Goal: Information Seeking & Learning: Learn about a topic

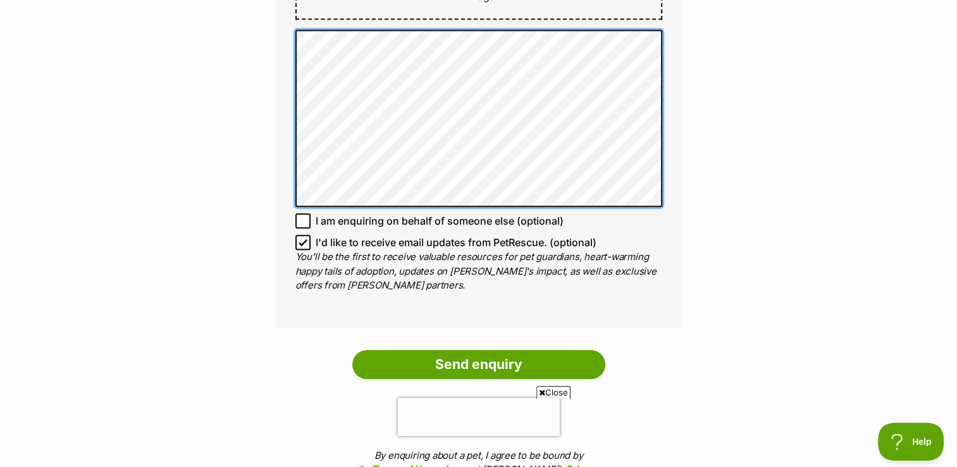
scroll to position [948, 0]
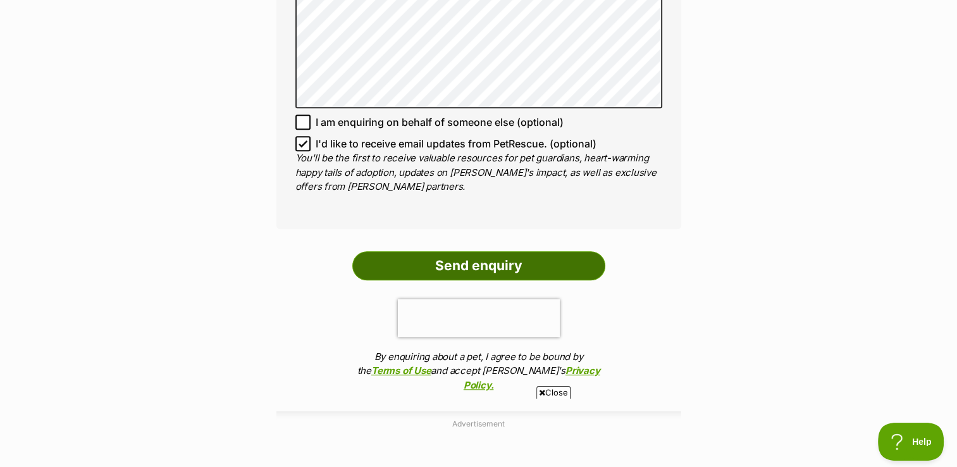
click at [450, 264] on input "Send enquiry" at bounding box center [478, 265] width 253 height 29
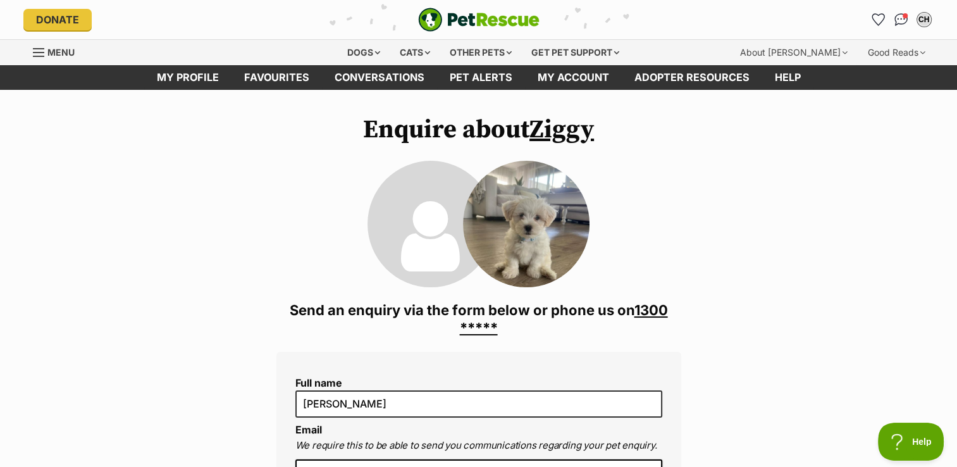
scroll to position [0, 0]
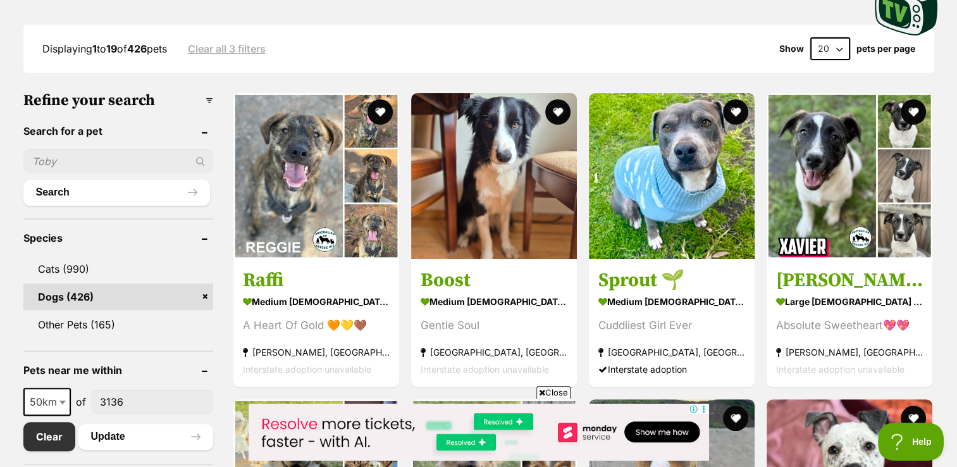
click at [58, 153] on input "text" at bounding box center [118, 161] width 190 height 24
type input "[PERSON_NAME]"
click at [65, 193] on button "Search" at bounding box center [116, 192] width 187 height 25
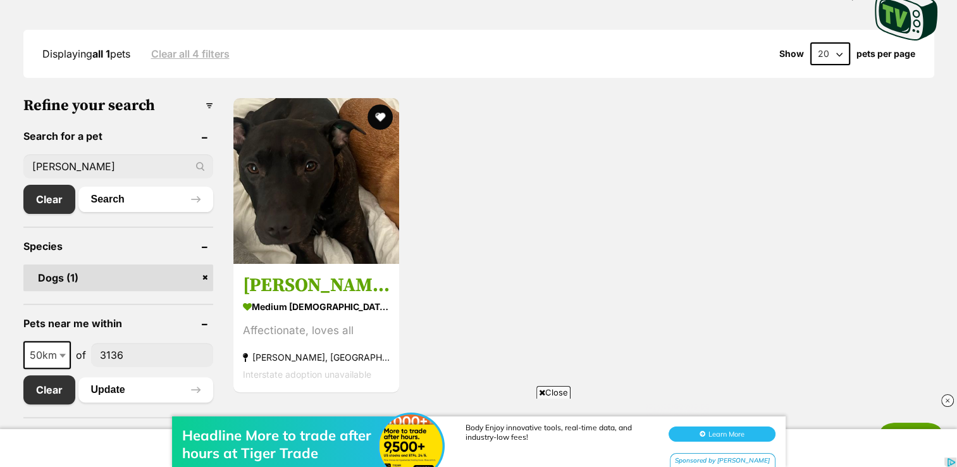
scroll to position [379, 0]
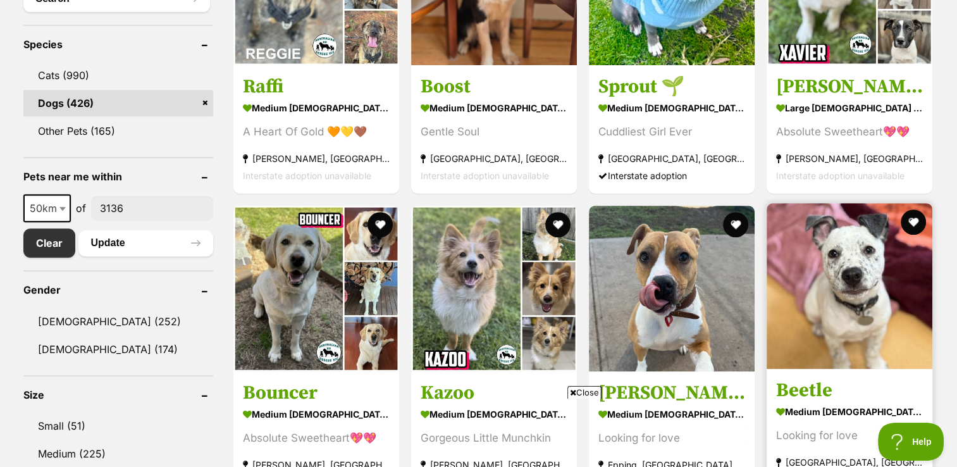
scroll to position [569, 0]
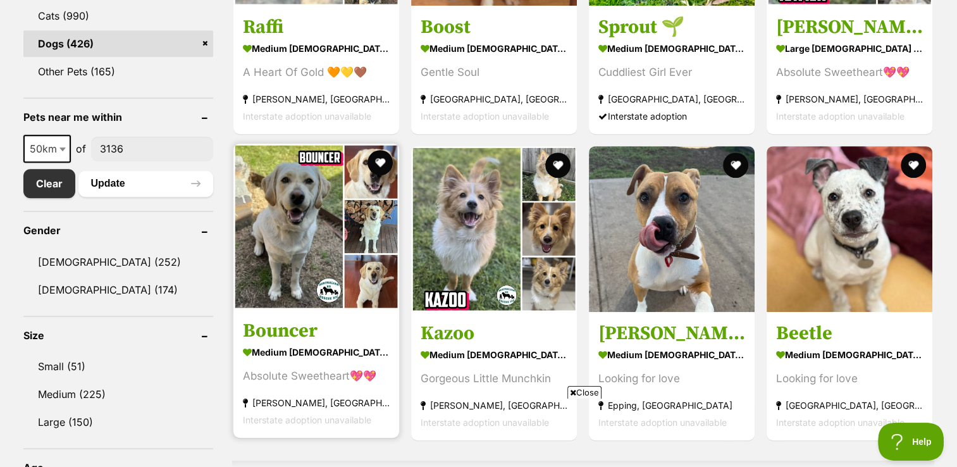
click at [293, 253] on img at bounding box center [316, 227] width 166 height 166
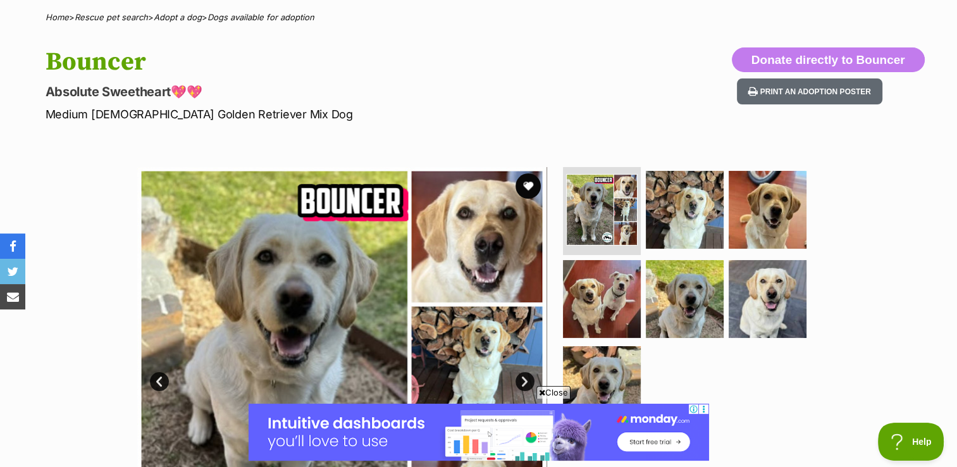
scroll to position [190, 0]
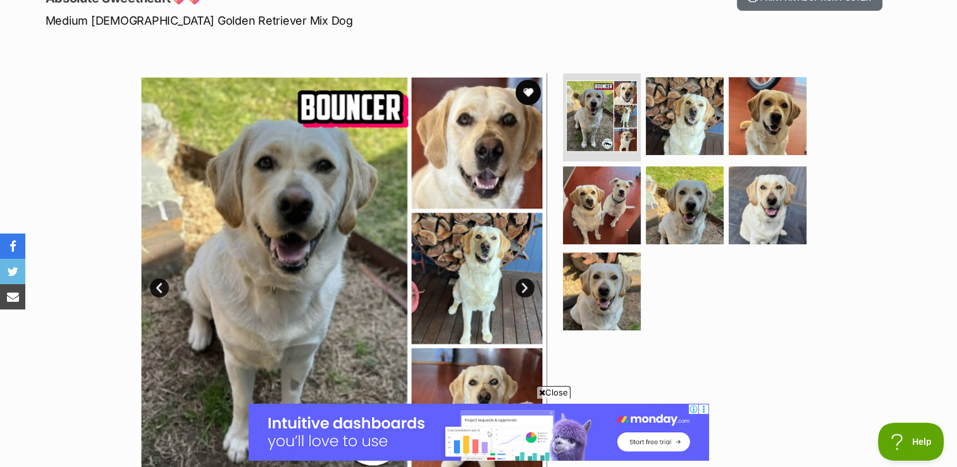
click at [526, 286] on link "Next" at bounding box center [524, 287] width 19 height 19
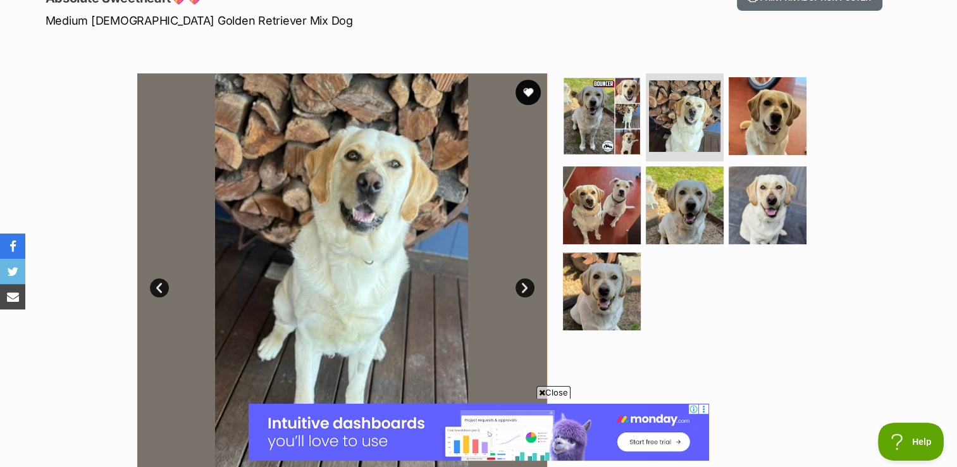
click at [525, 286] on link "Next" at bounding box center [524, 287] width 19 height 19
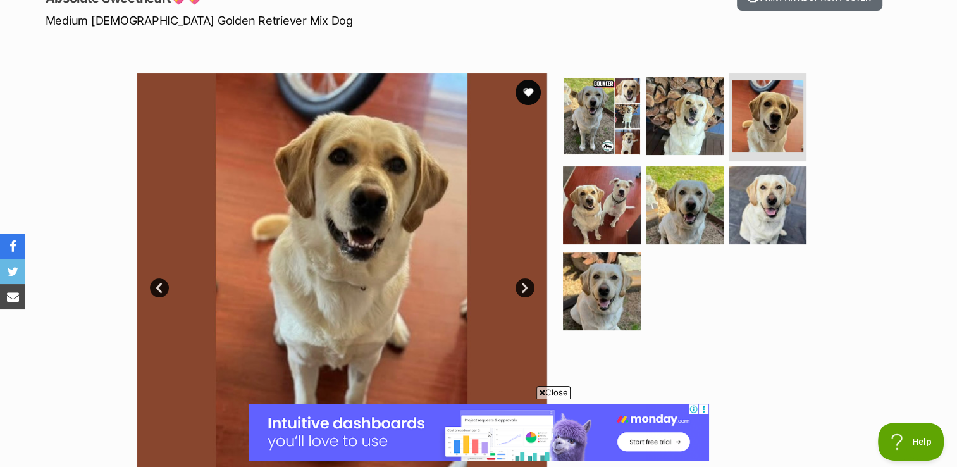
click at [529, 285] on link "Next" at bounding box center [524, 287] width 19 height 19
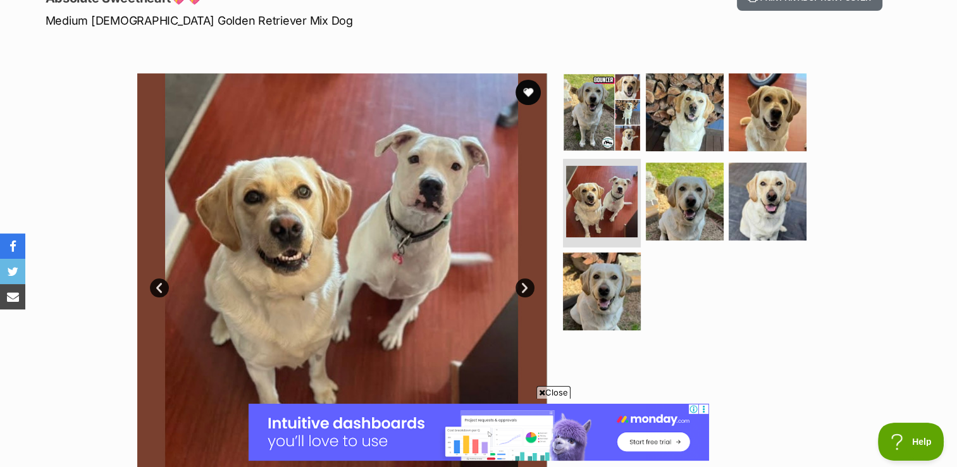
click at [529, 274] on img at bounding box center [342, 278] width 410 height 410
click at [527, 285] on link "Next" at bounding box center [524, 287] width 19 height 19
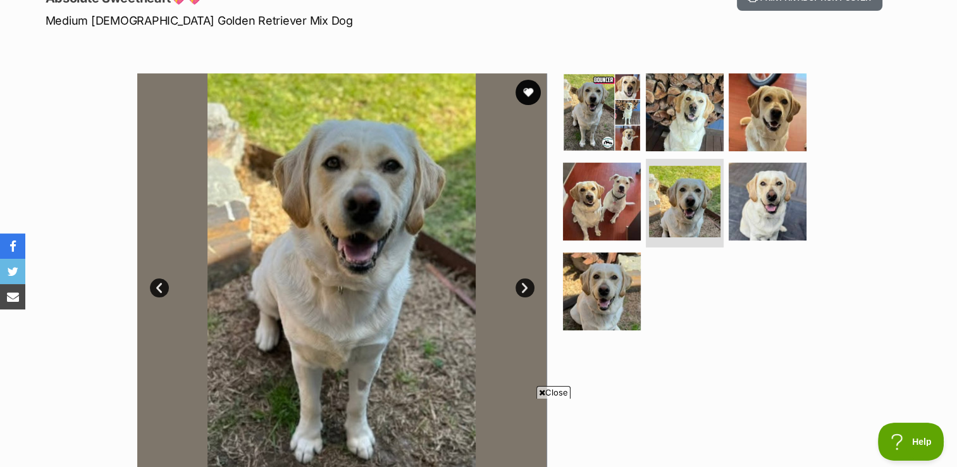
click at [529, 278] on link "Next" at bounding box center [524, 287] width 19 height 19
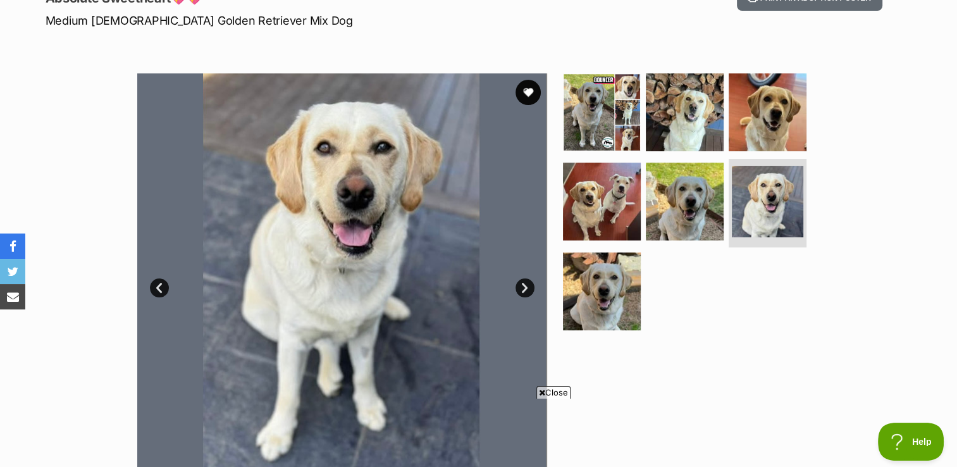
click at [525, 285] on link "Next" at bounding box center [524, 287] width 19 height 19
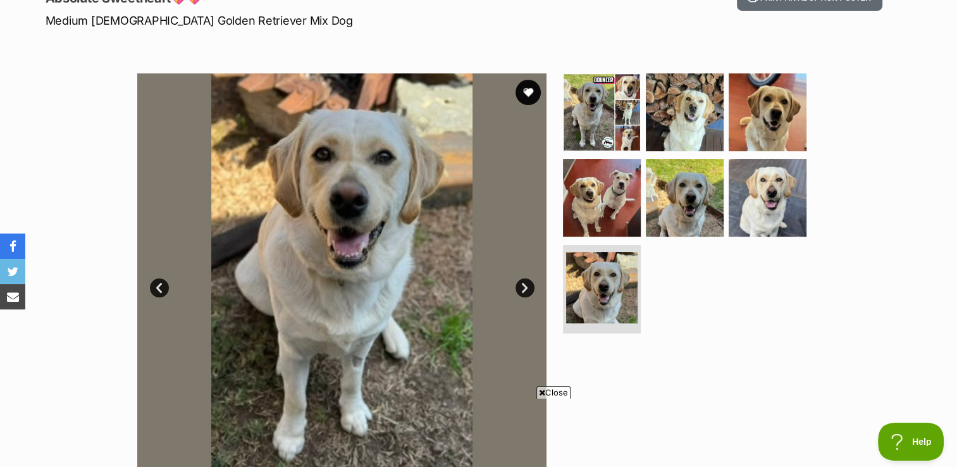
click at [524, 285] on link "Next" at bounding box center [524, 287] width 19 height 19
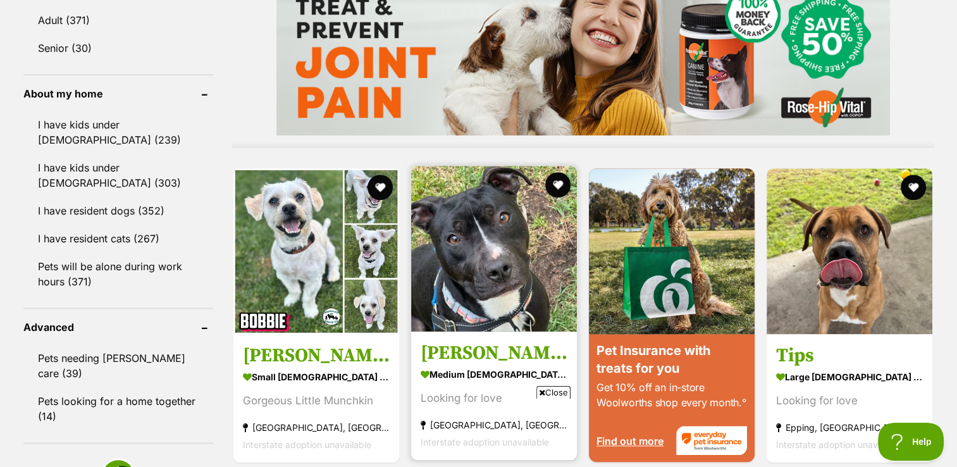
scroll to position [1138, 0]
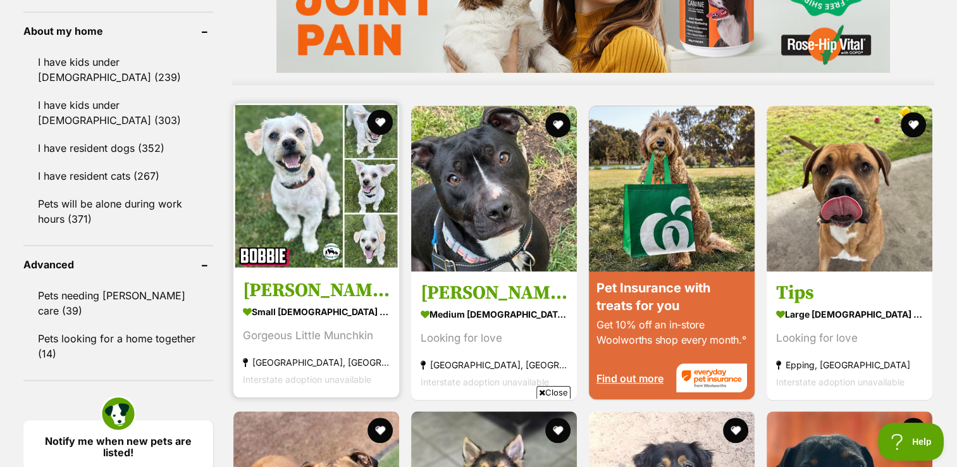
click at [266, 179] on img at bounding box center [316, 186] width 166 height 166
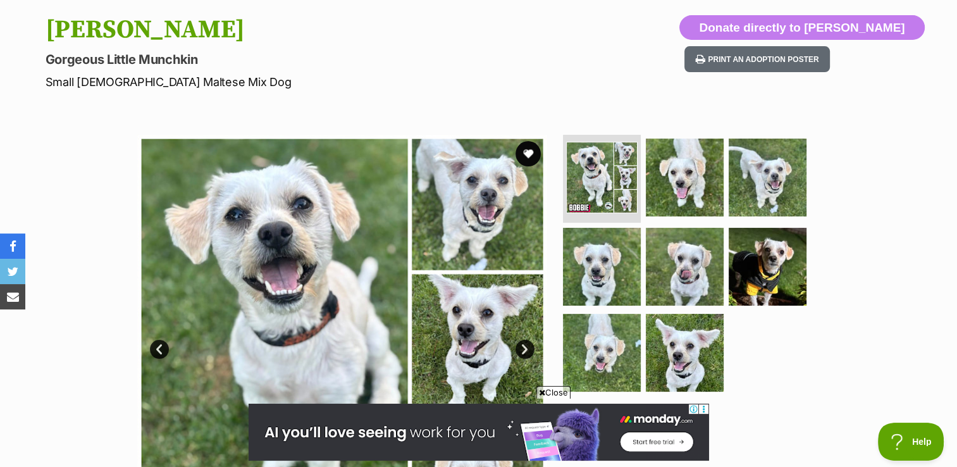
scroll to position [126, 0]
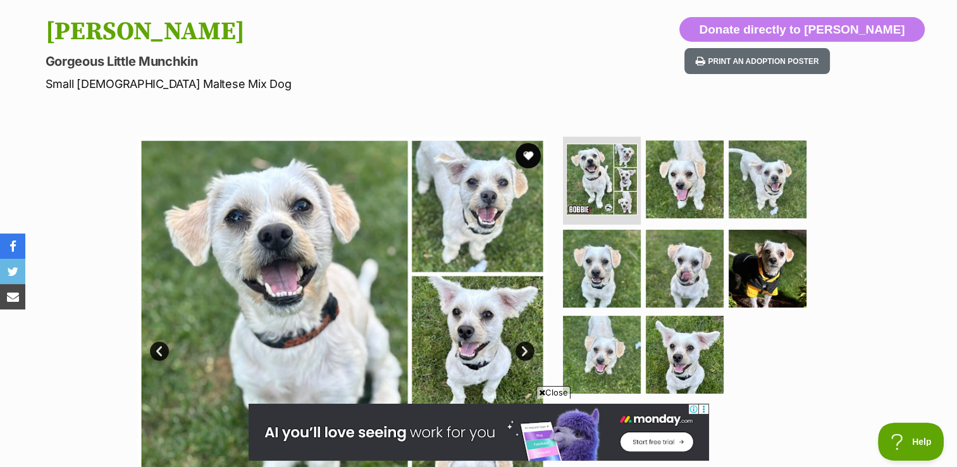
click at [526, 352] on link "Next" at bounding box center [524, 350] width 19 height 19
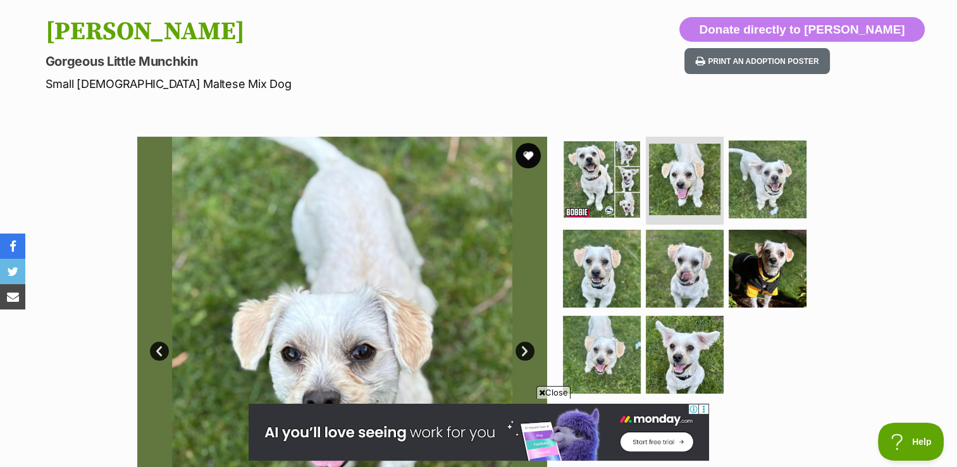
click at [526, 352] on link "Next" at bounding box center [524, 350] width 19 height 19
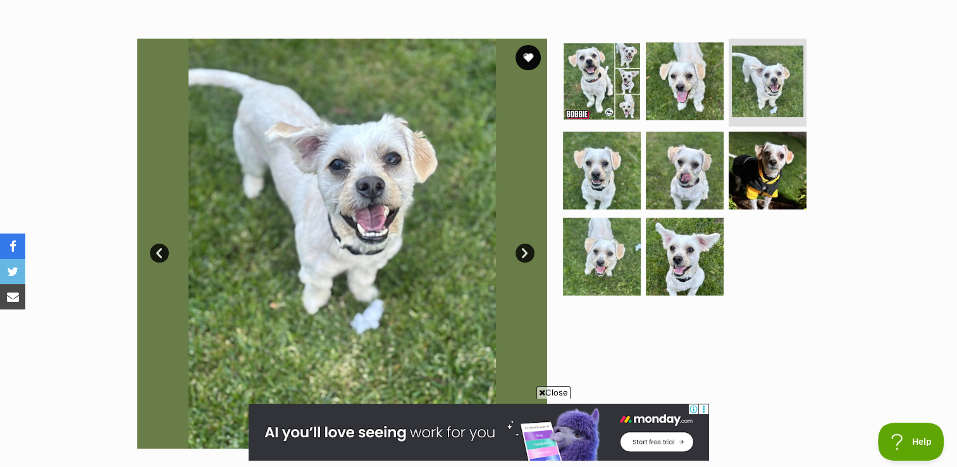
scroll to position [253, 0]
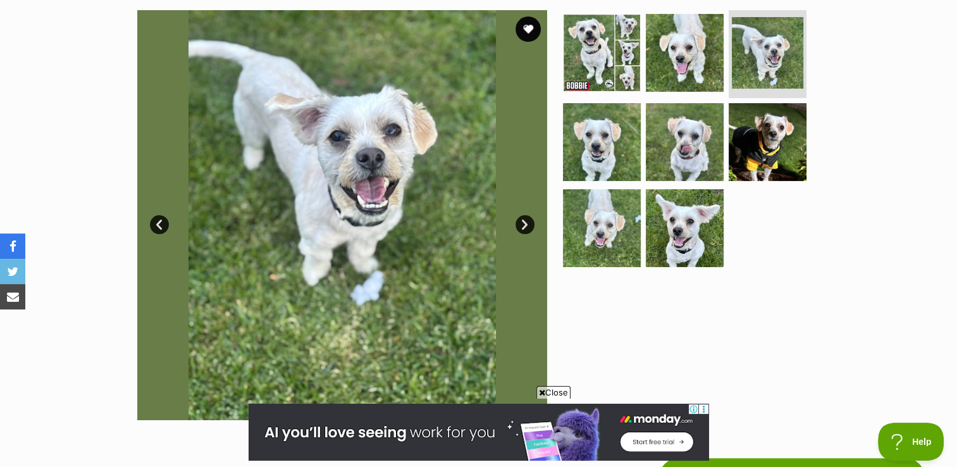
click at [524, 227] on link "Next" at bounding box center [524, 224] width 19 height 19
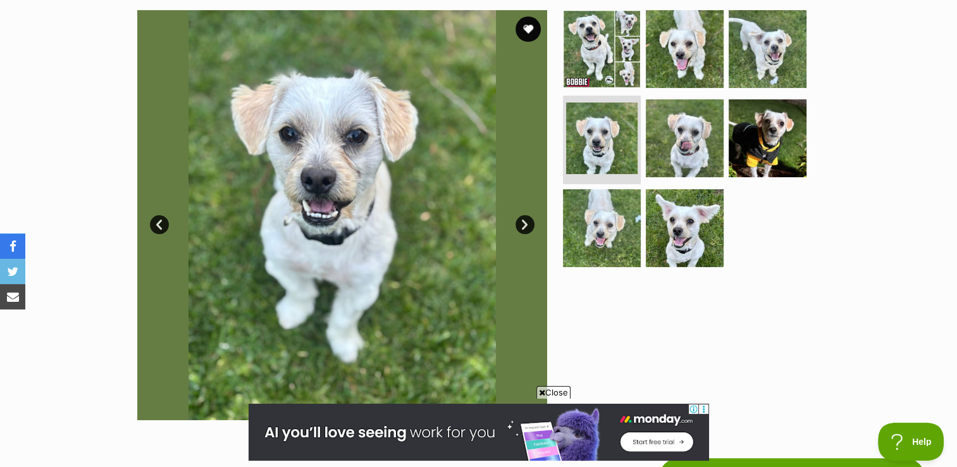
click at [525, 224] on link "Next" at bounding box center [524, 224] width 19 height 19
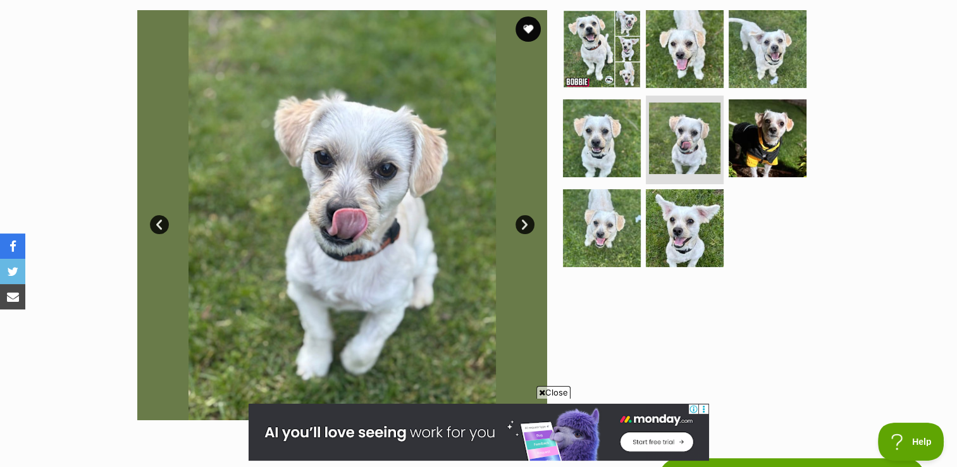
click at [525, 224] on link "Next" at bounding box center [524, 224] width 19 height 19
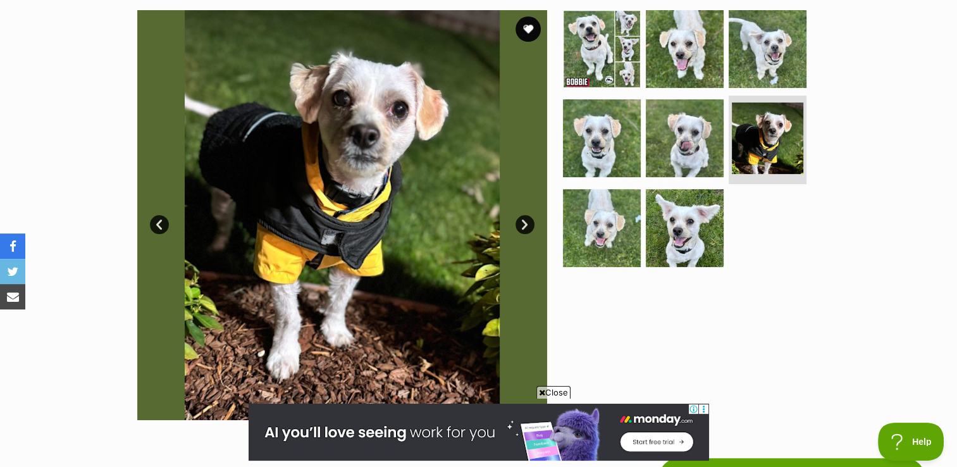
click at [525, 224] on link "Next" at bounding box center [524, 224] width 19 height 19
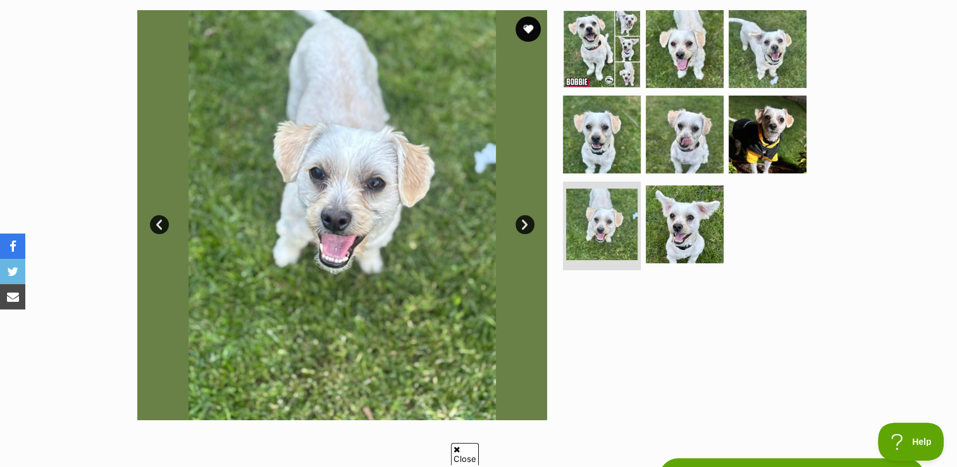
click at [525, 224] on link "Next" at bounding box center [524, 224] width 19 height 19
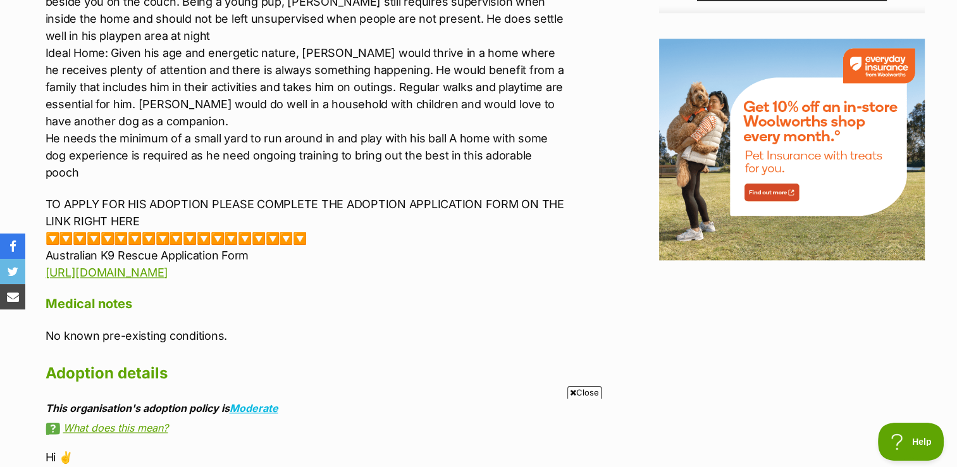
scroll to position [1644, 0]
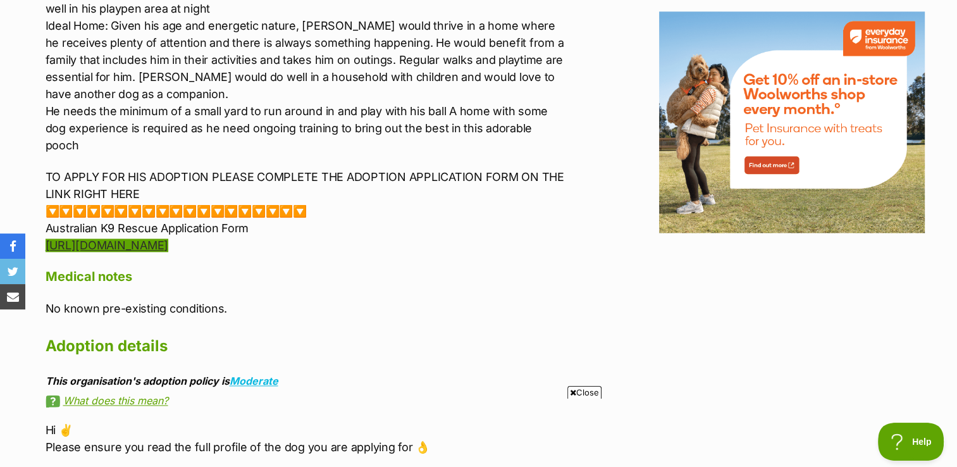
click at [107, 238] on link "https://forms.gle/G7zZgBYkcVc4Zfbh8" at bounding box center [107, 244] width 123 height 13
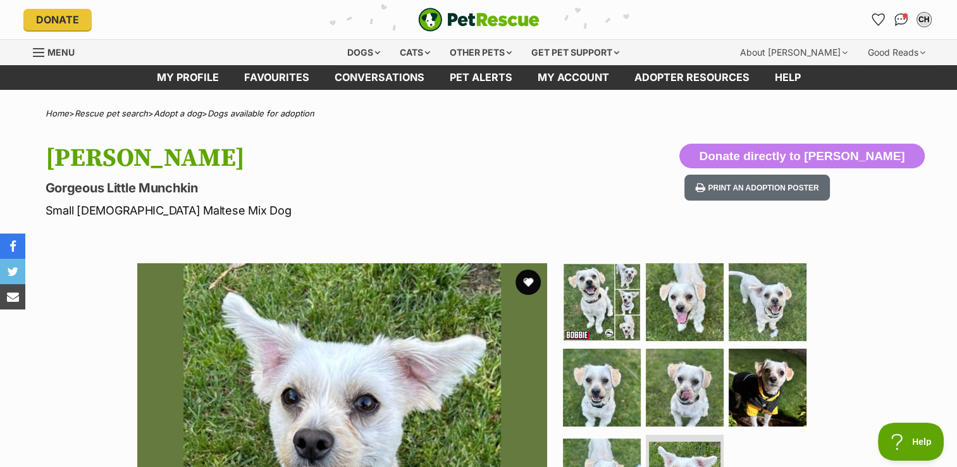
scroll to position [0, 0]
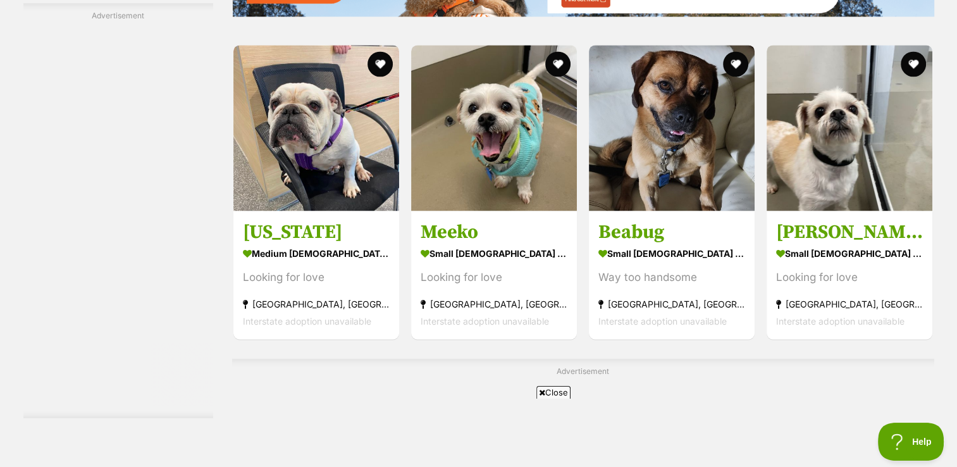
scroll to position [1960, 0]
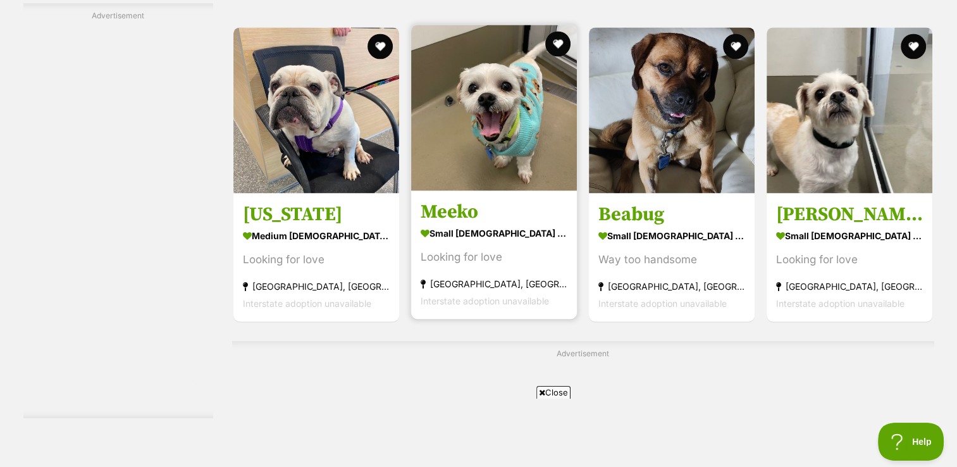
click at [496, 106] on img at bounding box center [494, 108] width 166 height 166
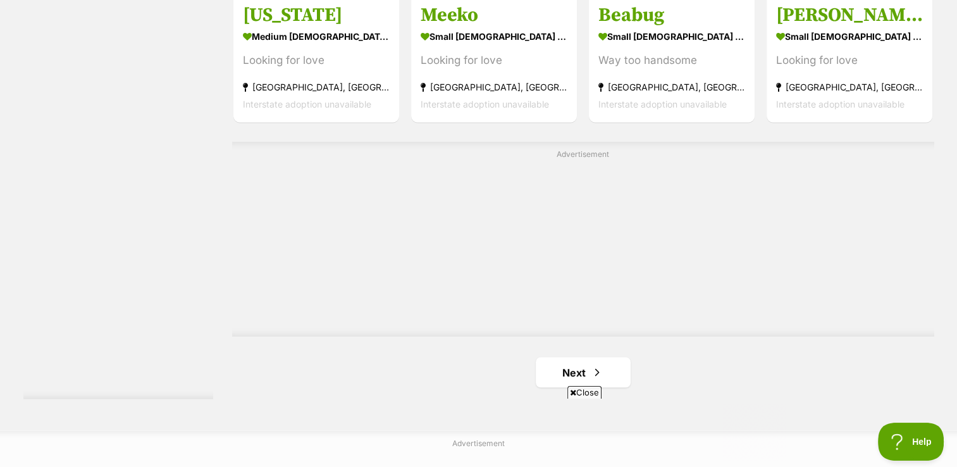
scroll to position [2023, 0]
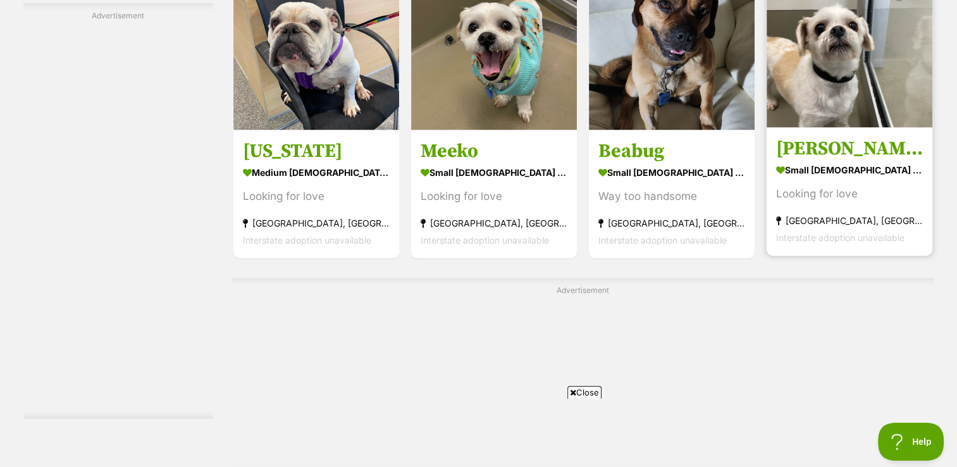
click at [792, 151] on h3 "[PERSON_NAME]" at bounding box center [849, 148] width 147 height 24
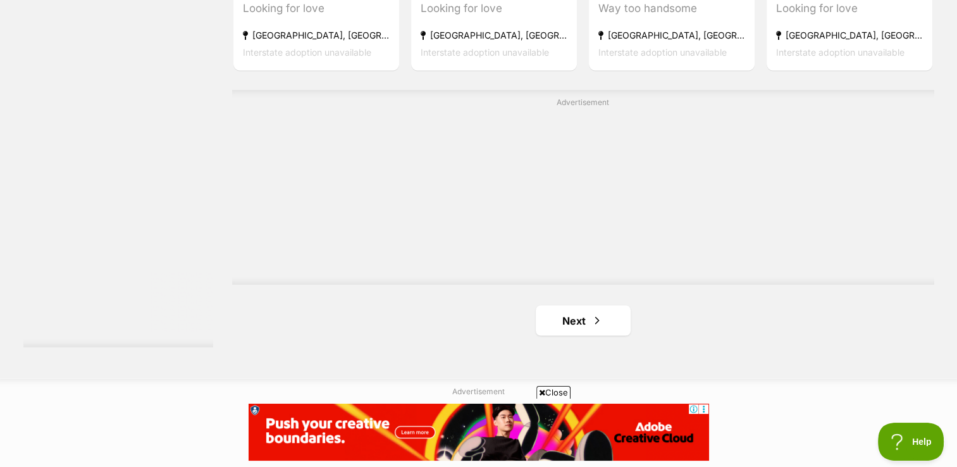
scroll to position [2213, 0]
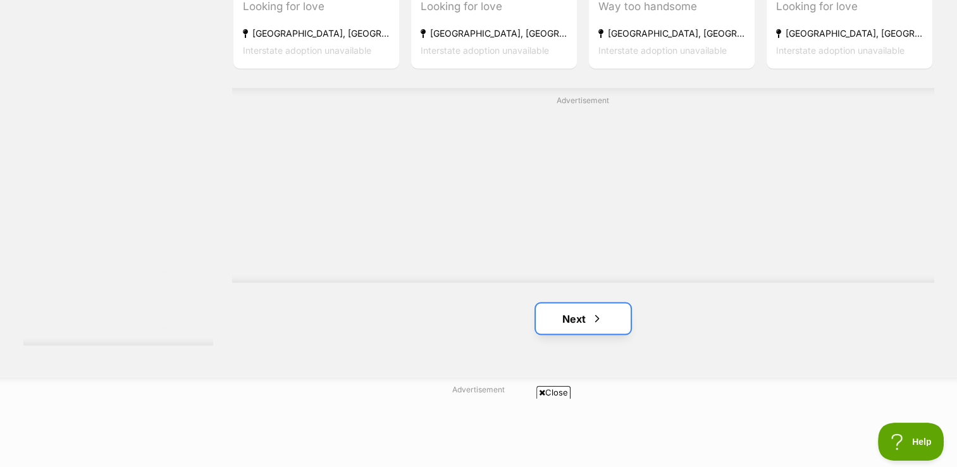
click at [572, 320] on link "Next" at bounding box center [583, 318] width 95 height 30
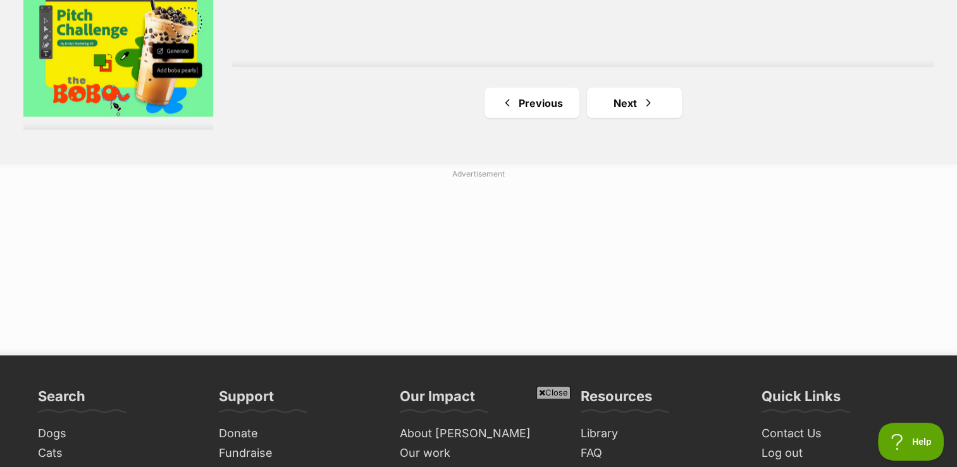
scroll to position [2466, 0]
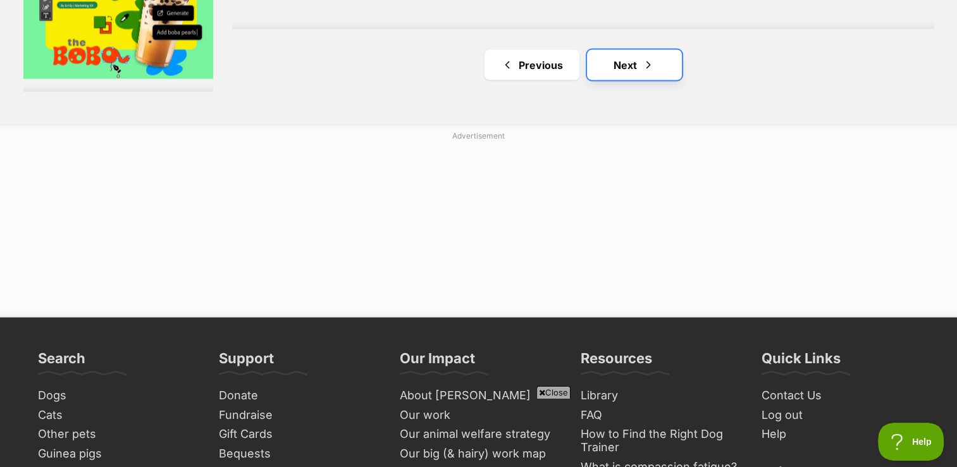
click at [625, 67] on link "Next" at bounding box center [634, 65] width 95 height 30
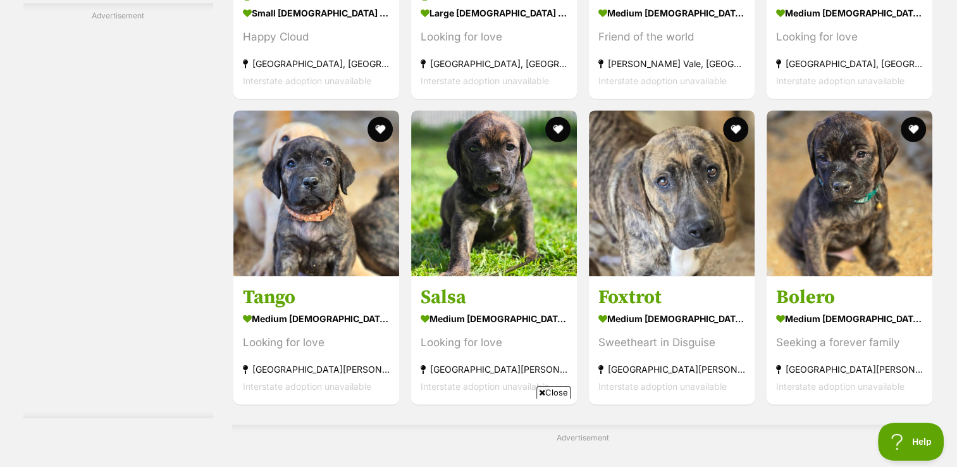
scroll to position [1960, 0]
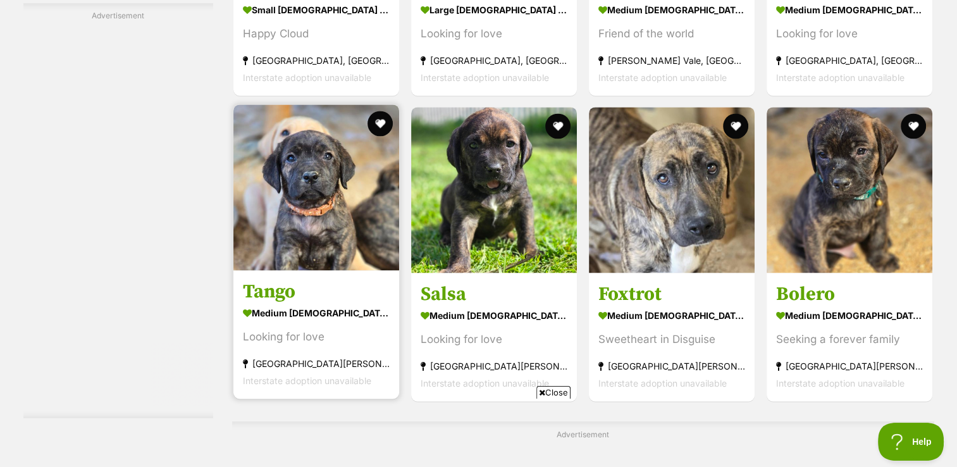
click at [319, 185] on img at bounding box center [316, 187] width 166 height 166
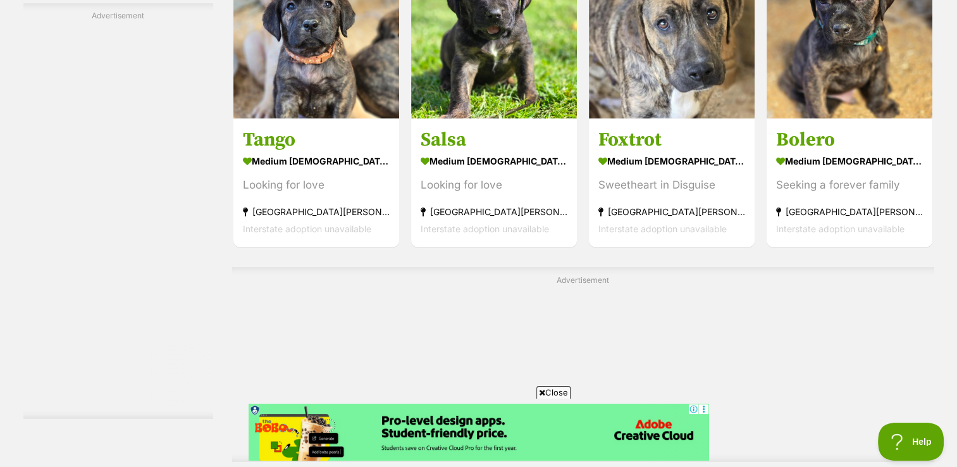
scroll to position [2086, 0]
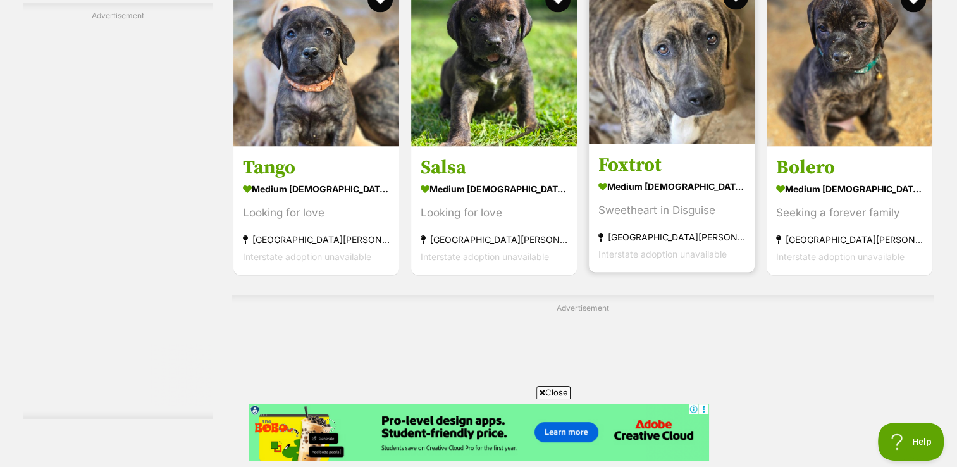
click at [665, 70] on img at bounding box center [672, 61] width 166 height 166
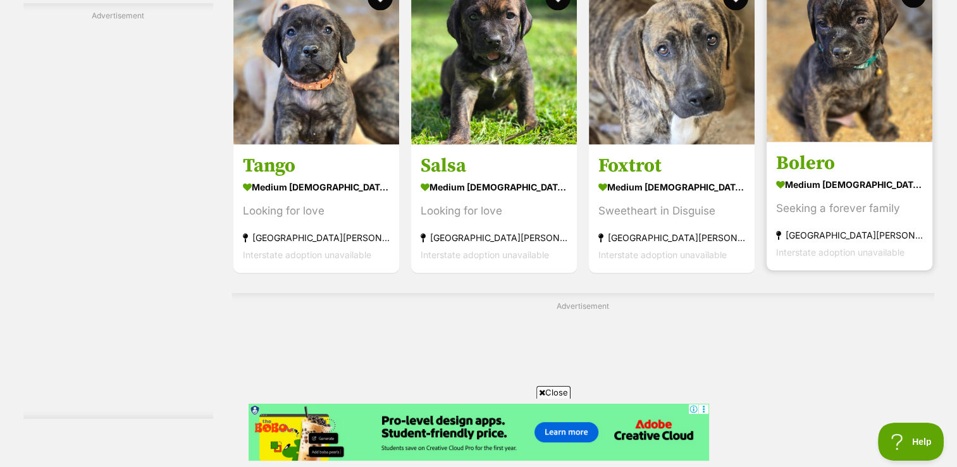
scroll to position [2097, 0]
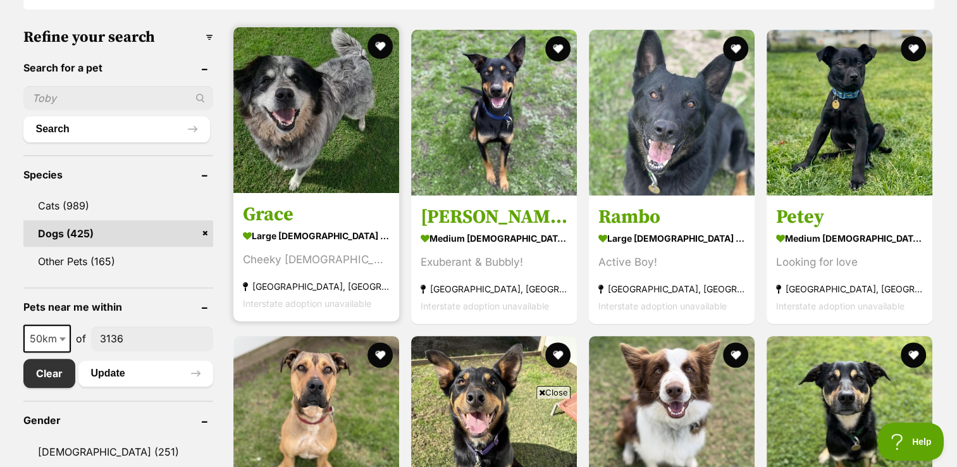
click at [290, 102] on img at bounding box center [316, 110] width 166 height 166
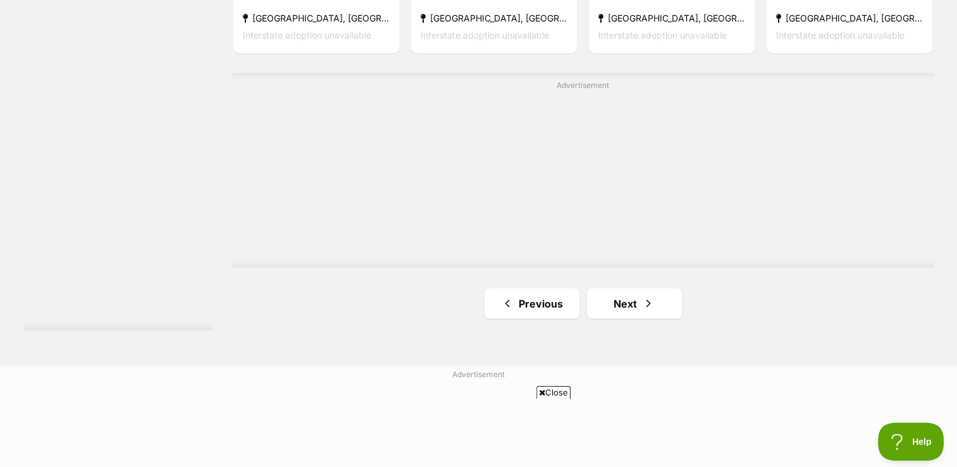
scroll to position [2276, 0]
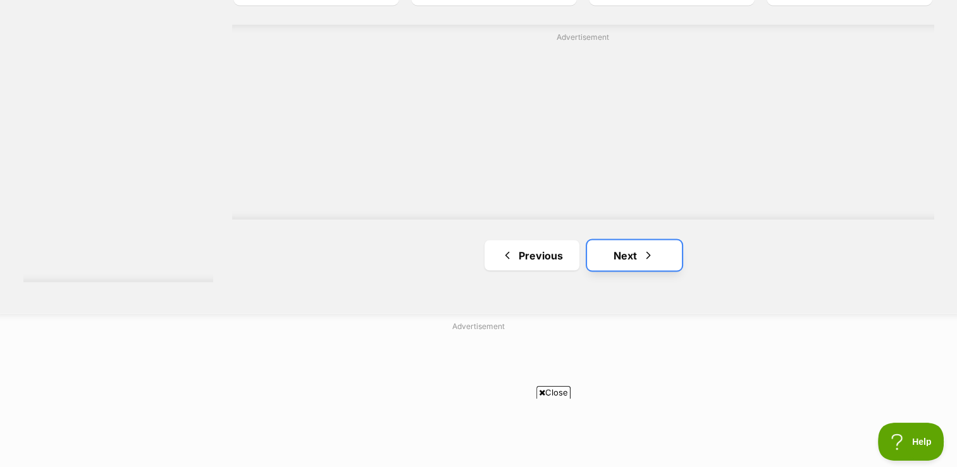
click at [645, 252] on span "Next page" at bounding box center [648, 254] width 13 height 15
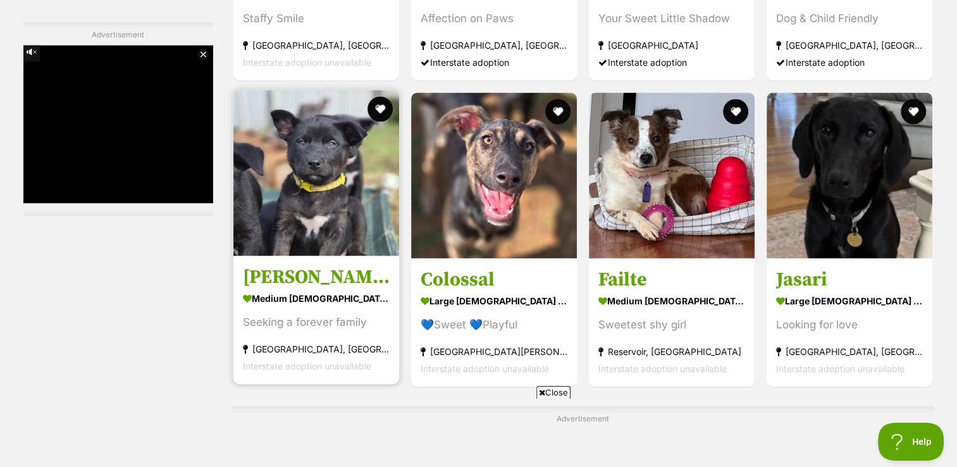
scroll to position [1897, 0]
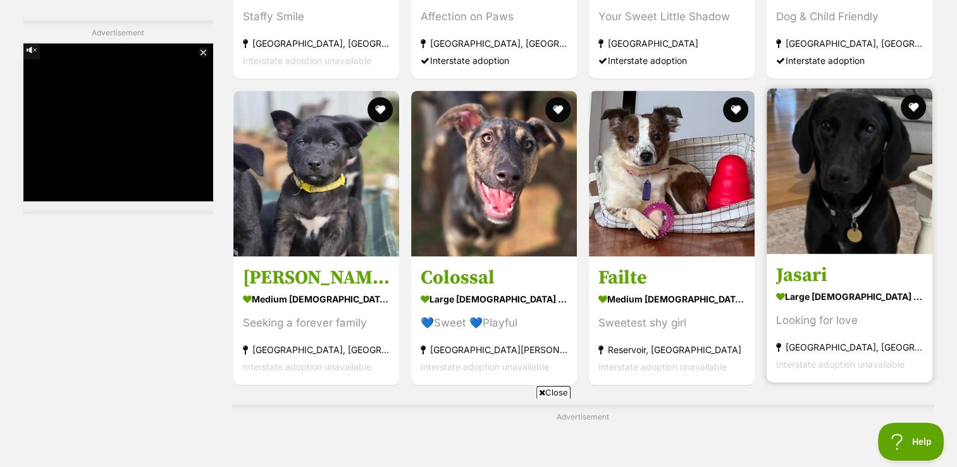
click at [881, 157] on img at bounding box center [849, 171] width 166 height 166
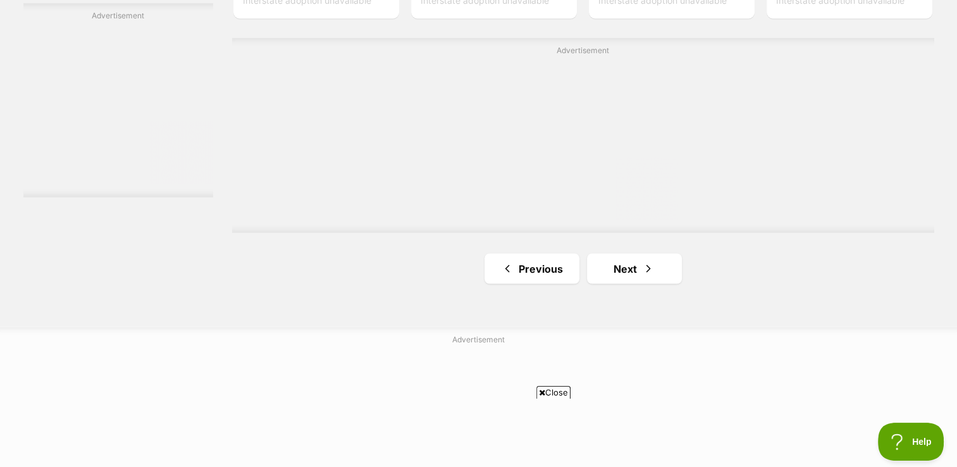
scroll to position [2276, 0]
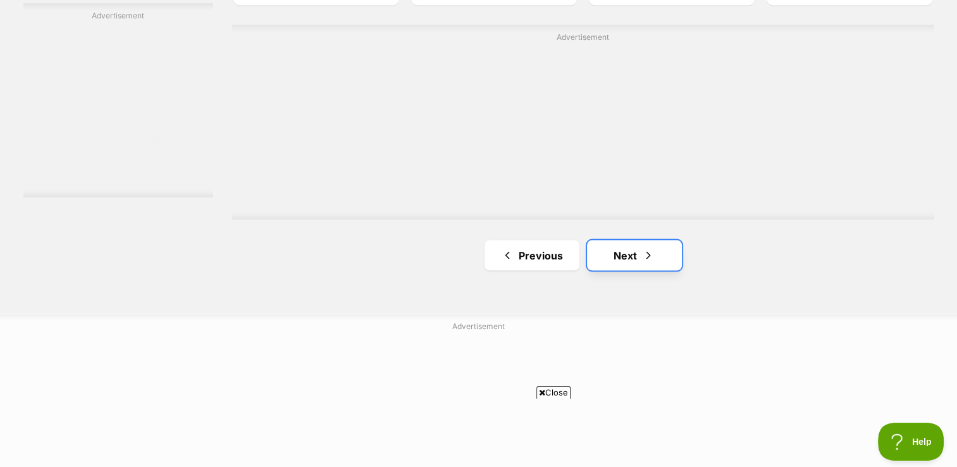
click at [625, 257] on link "Next" at bounding box center [634, 255] width 95 height 30
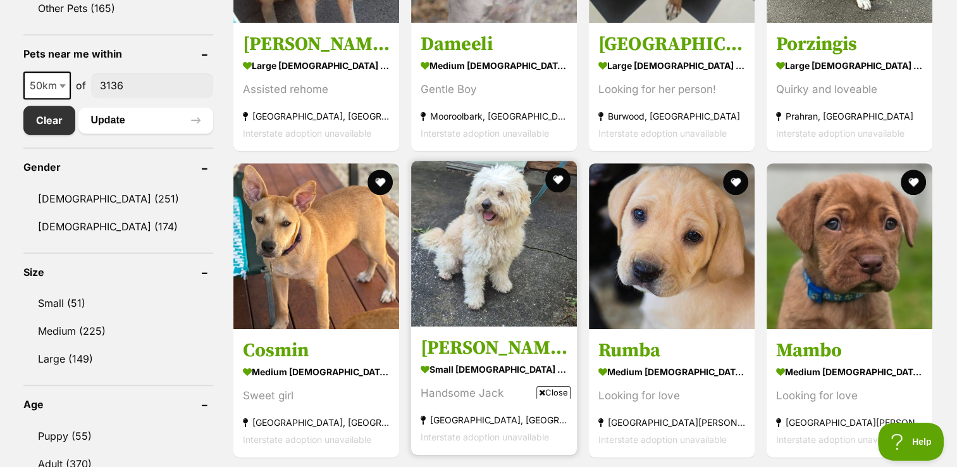
scroll to position [695, 0]
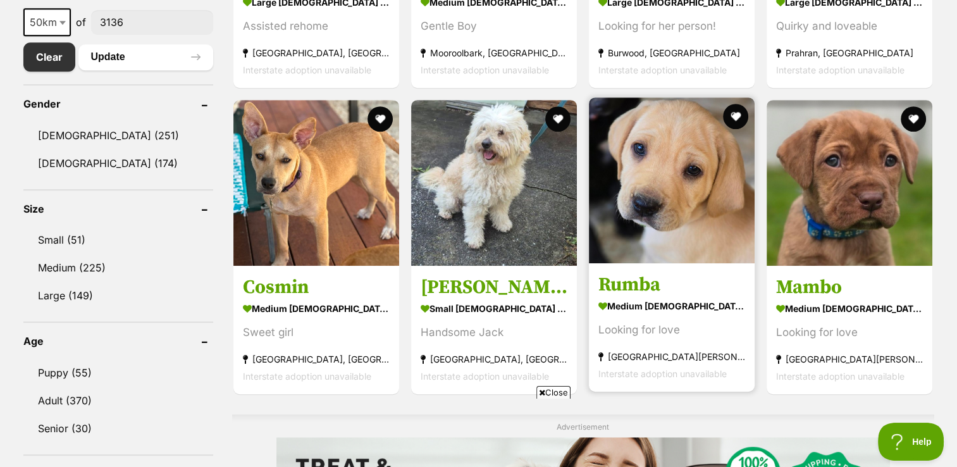
click at [659, 171] on img at bounding box center [672, 180] width 166 height 166
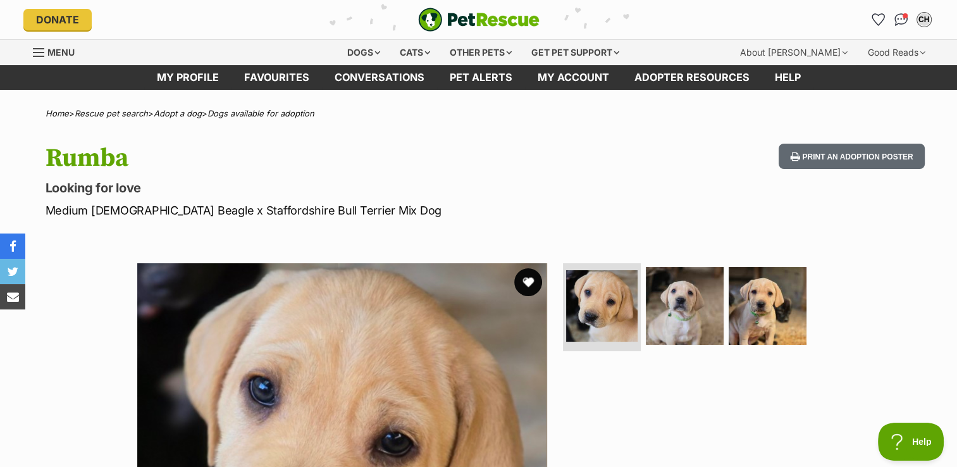
click at [523, 284] on button "favourite" at bounding box center [528, 282] width 28 height 28
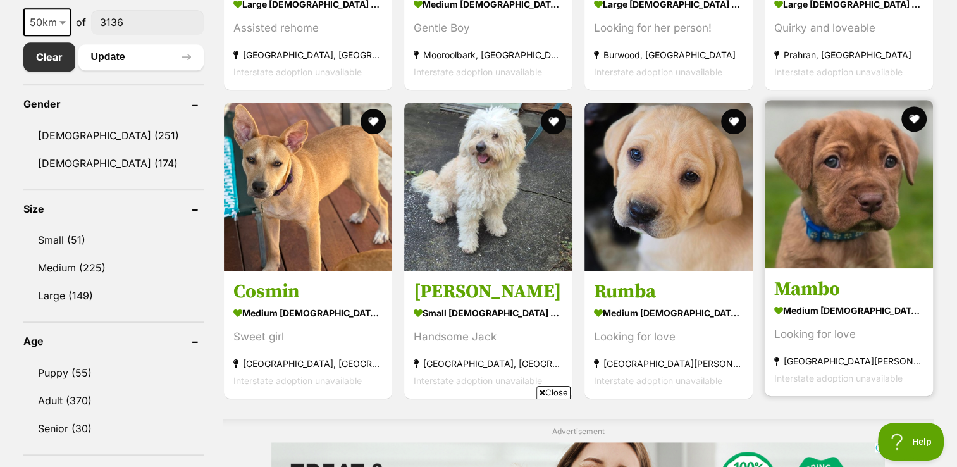
click at [845, 206] on img at bounding box center [848, 184] width 168 height 168
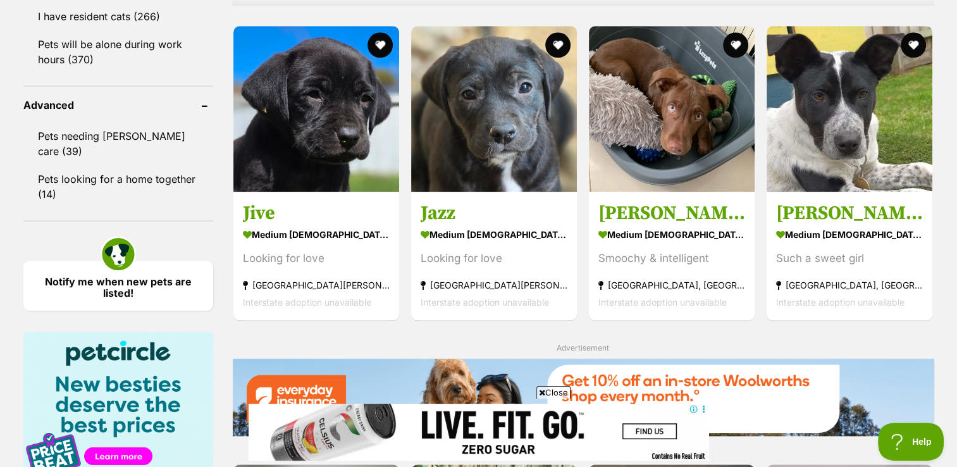
scroll to position [1138, 0]
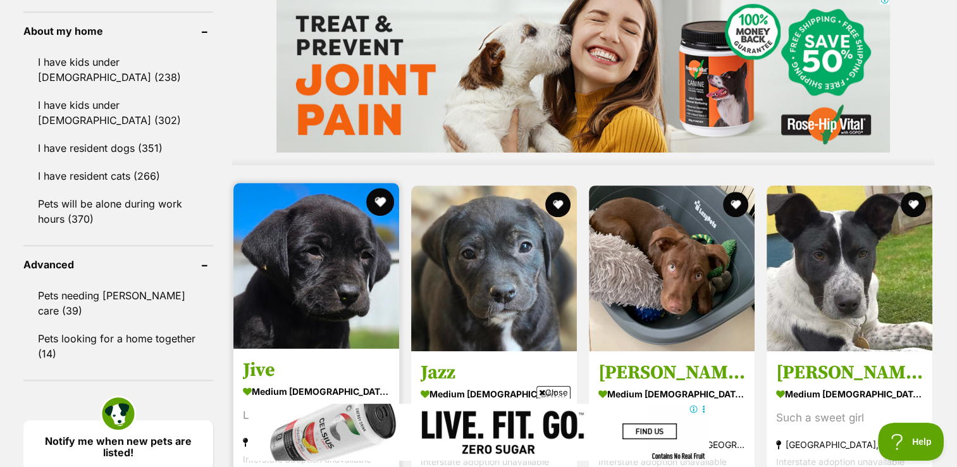
click at [374, 201] on button "favourite" at bounding box center [380, 202] width 28 height 28
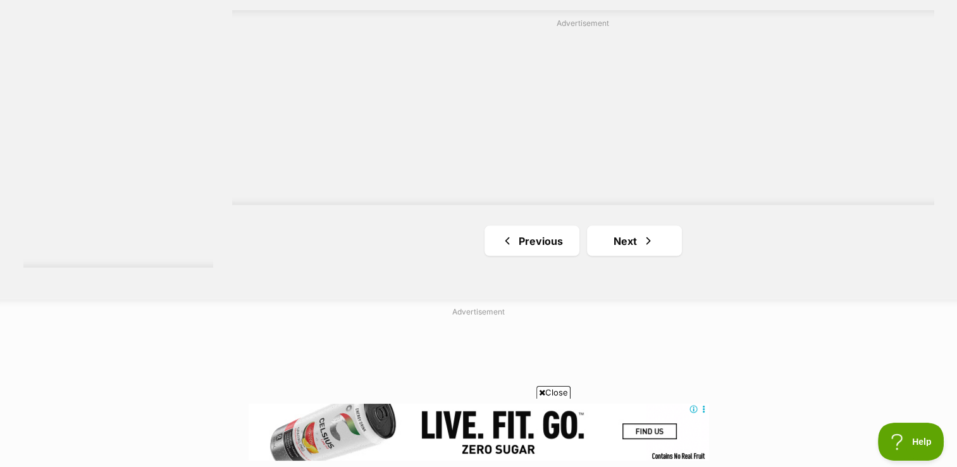
scroll to position [2403, 0]
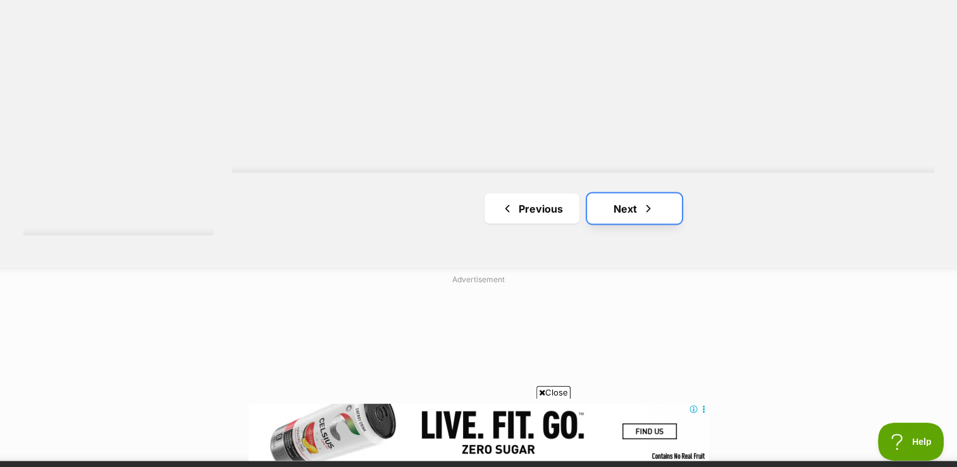
click at [639, 206] on link "Next" at bounding box center [634, 208] width 95 height 30
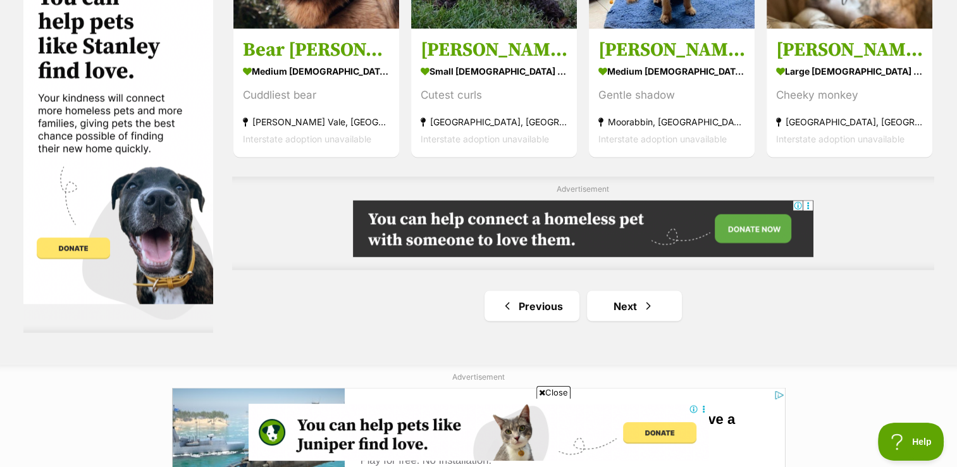
scroll to position [2276, 0]
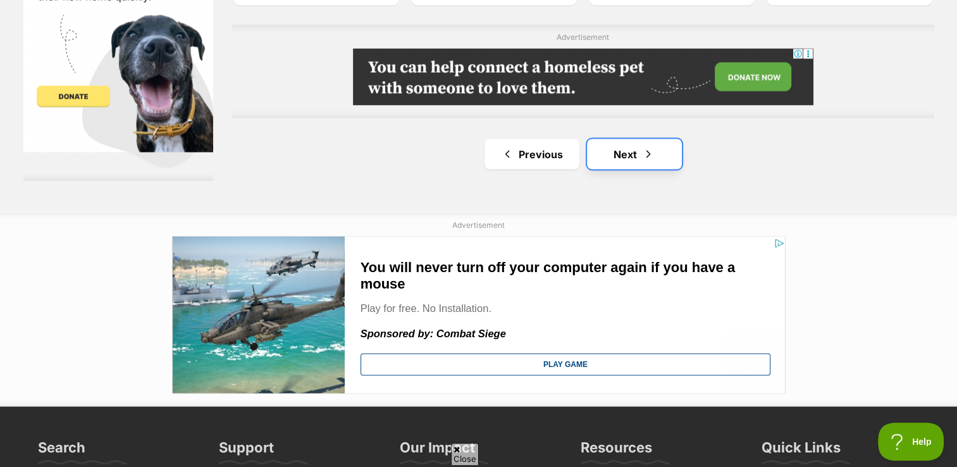
click at [637, 154] on link "Next" at bounding box center [634, 153] width 95 height 30
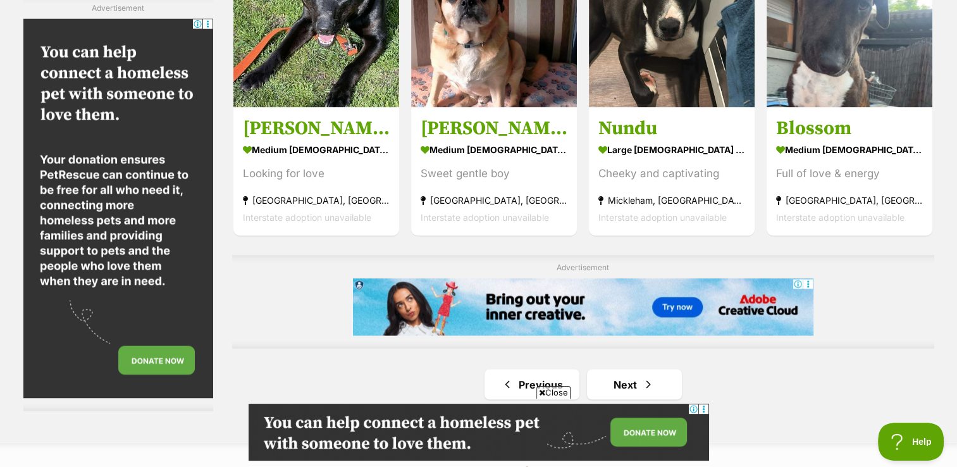
scroll to position [2086, 0]
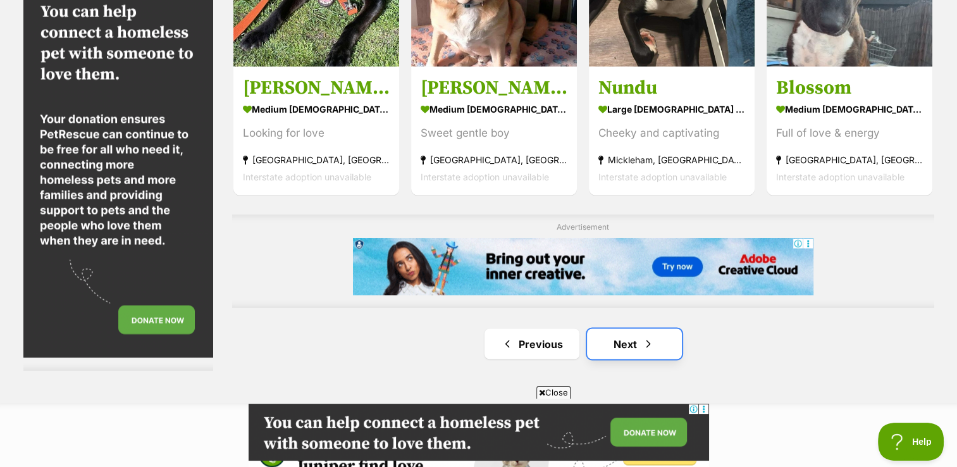
click at [637, 346] on link "Next" at bounding box center [634, 343] width 95 height 30
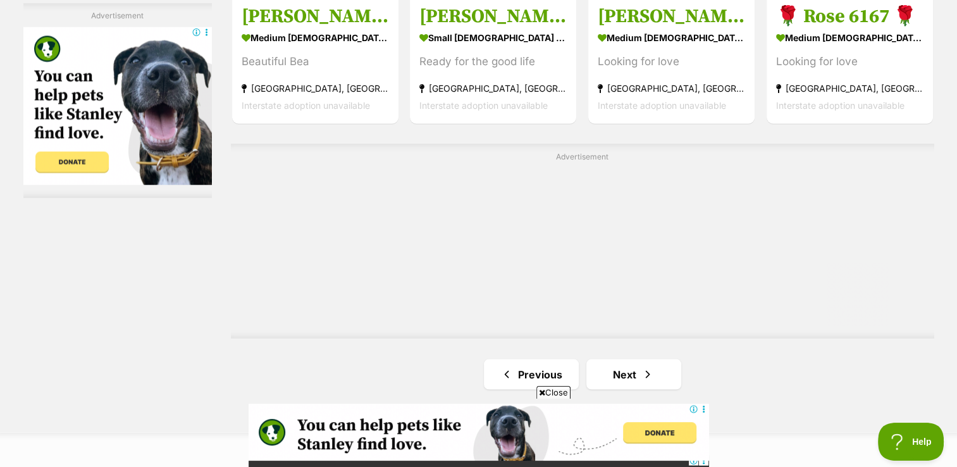
scroll to position [2276, 0]
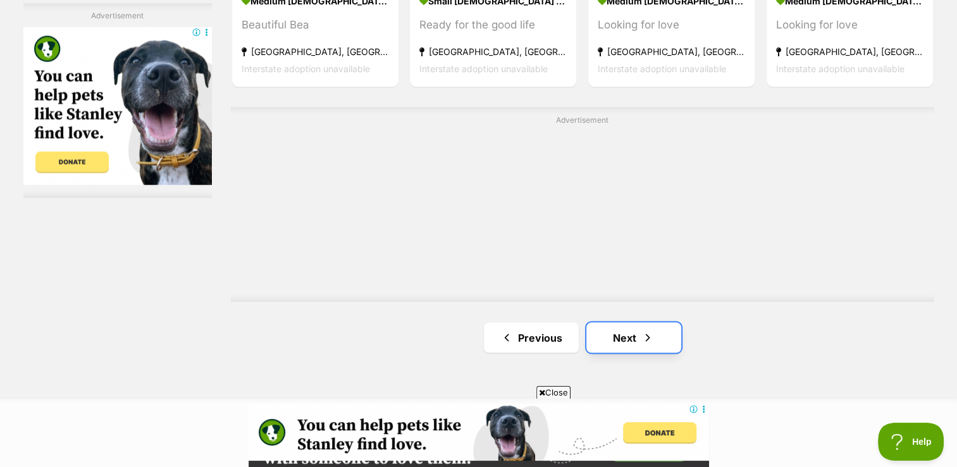
click at [629, 340] on link "Next" at bounding box center [633, 337] width 95 height 30
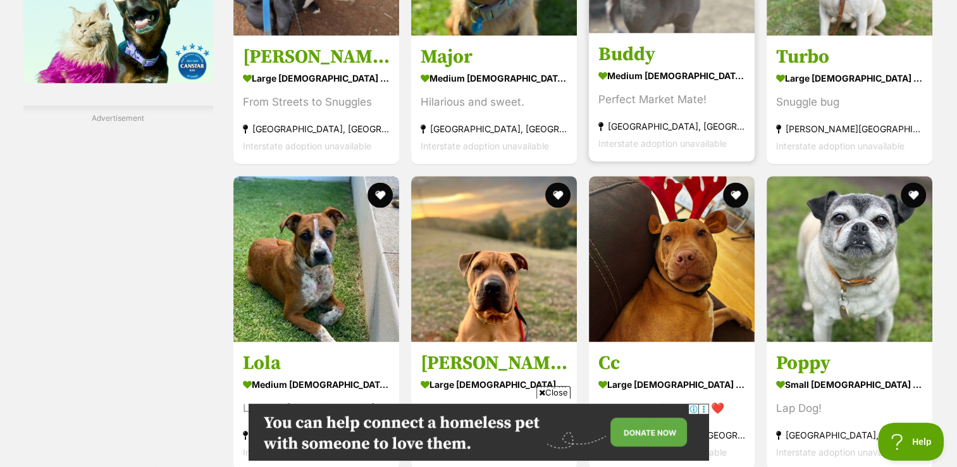
scroll to position [1834, 0]
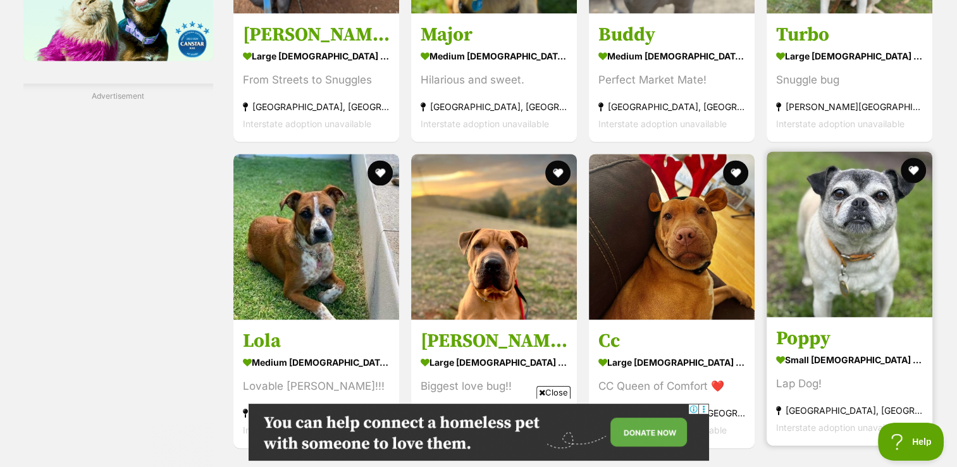
click at [864, 230] on img at bounding box center [849, 234] width 166 height 166
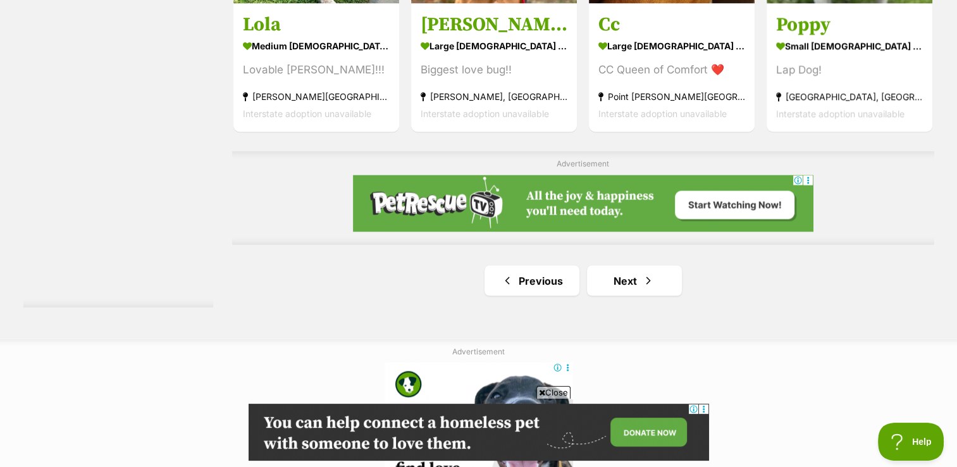
scroll to position [0, 0]
click at [637, 290] on link "Next" at bounding box center [634, 280] width 95 height 30
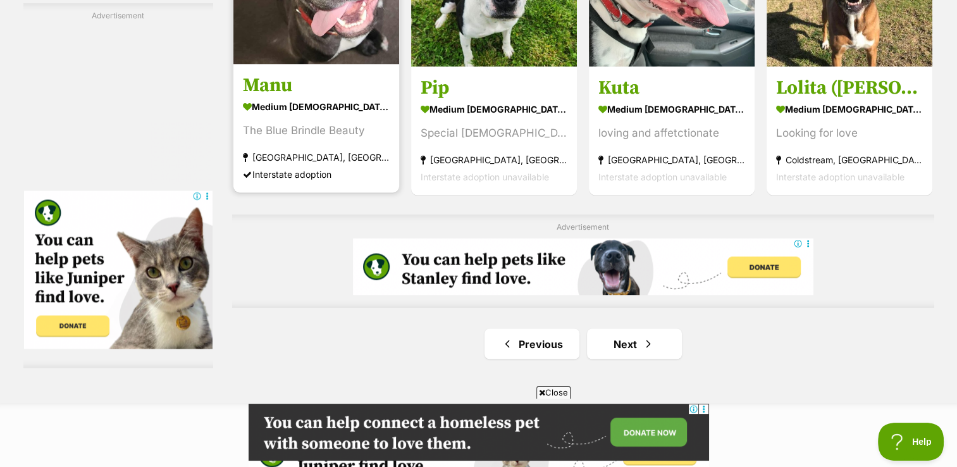
scroll to position [2150, 0]
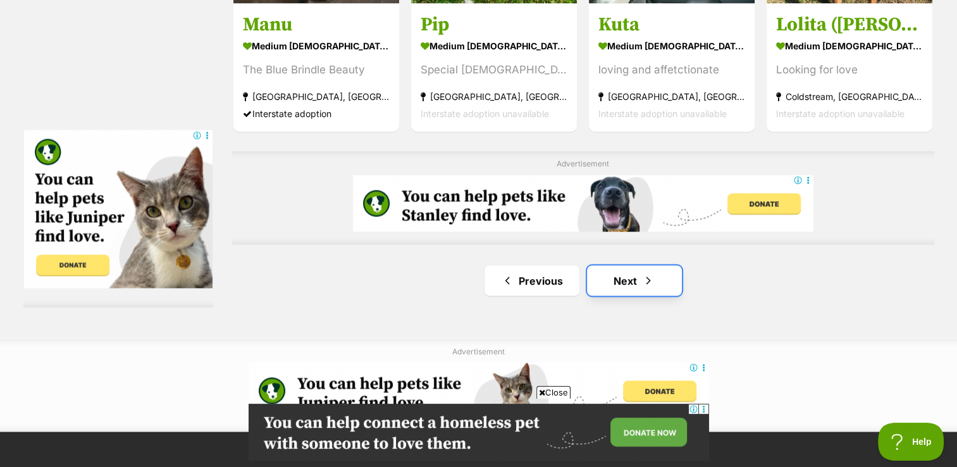
click at [618, 278] on link "Next" at bounding box center [634, 280] width 95 height 30
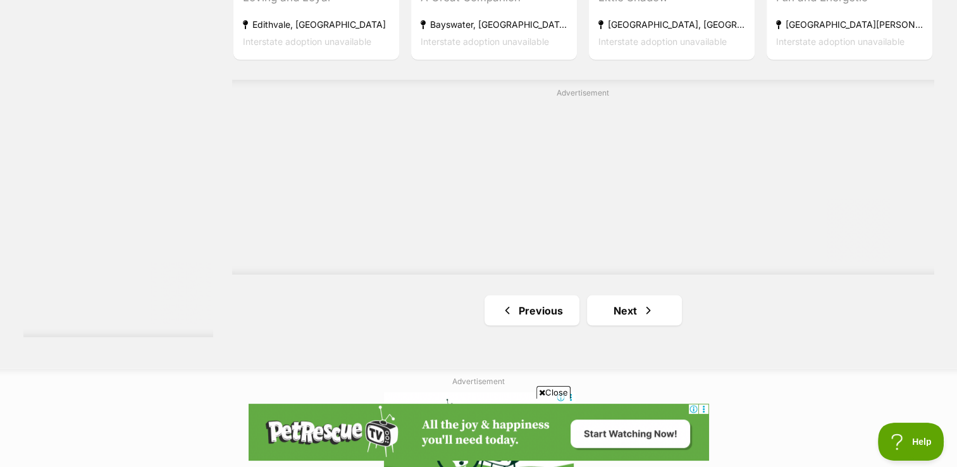
scroll to position [2403, 0]
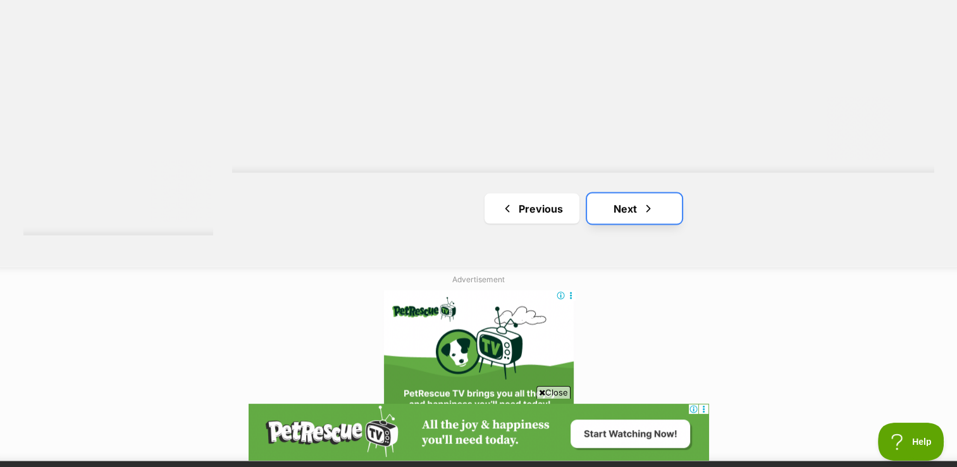
click at [624, 207] on link "Next" at bounding box center [634, 208] width 95 height 30
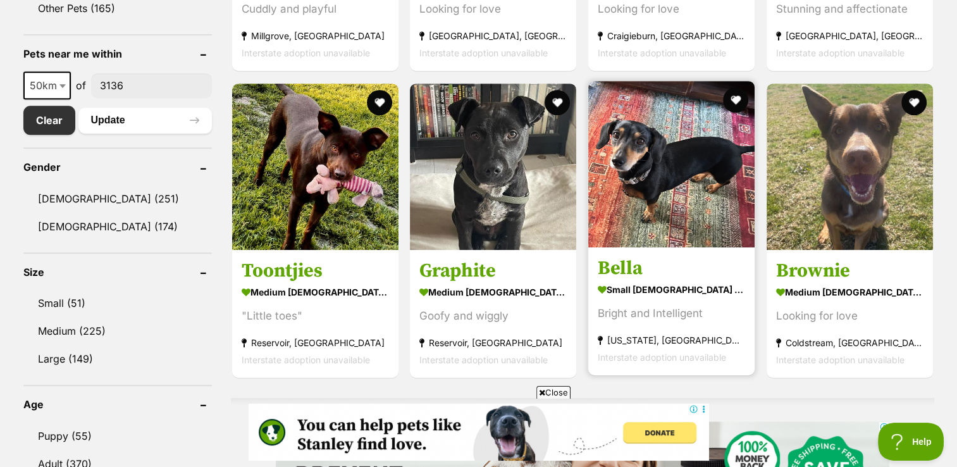
click at [632, 168] on img at bounding box center [671, 164] width 166 height 166
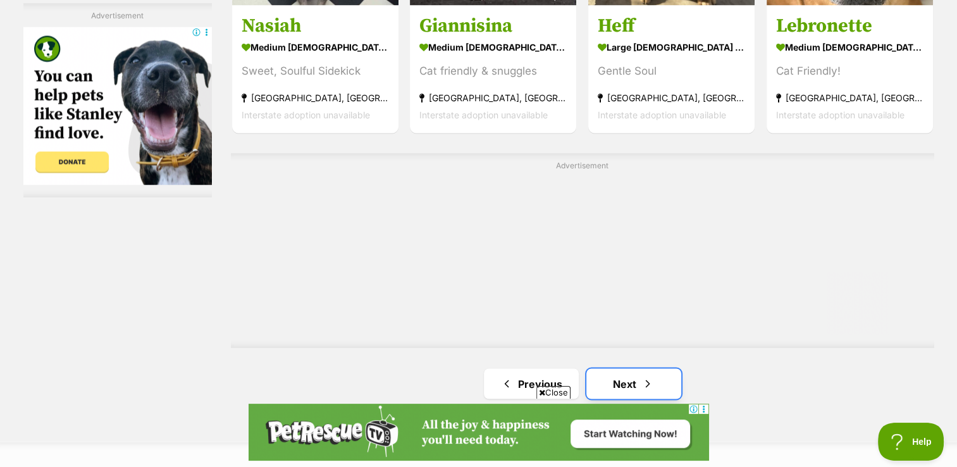
click at [641, 383] on span "Next page" at bounding box center [647, 383] width 13 height 15
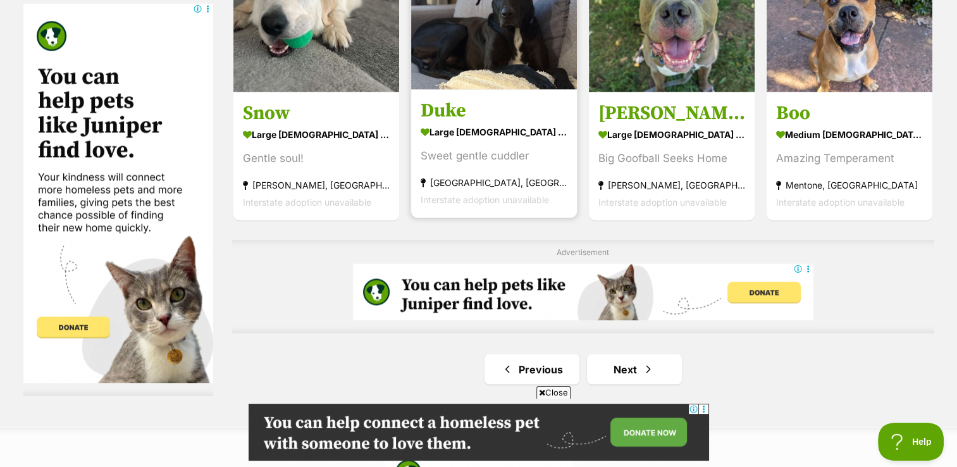
scroll to position [2086, 0]
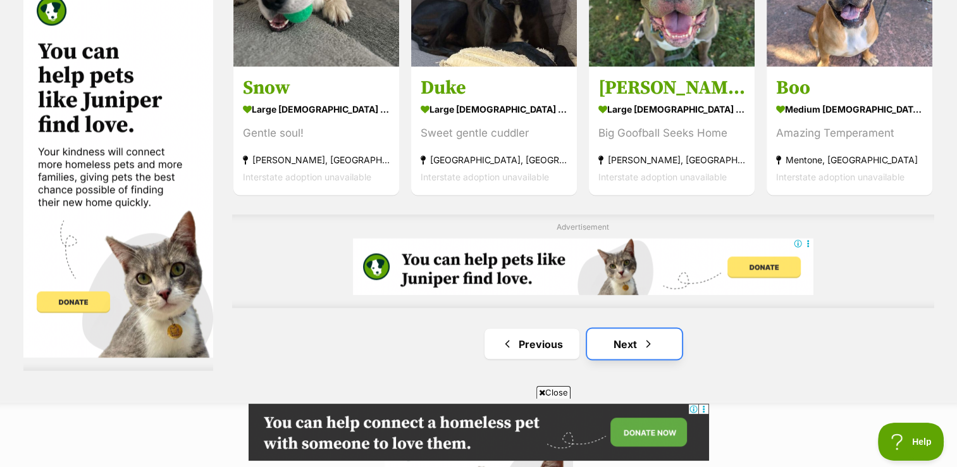
click at [622, 342] on link "Next" at bounding box center [634, 343] width 95 height 30
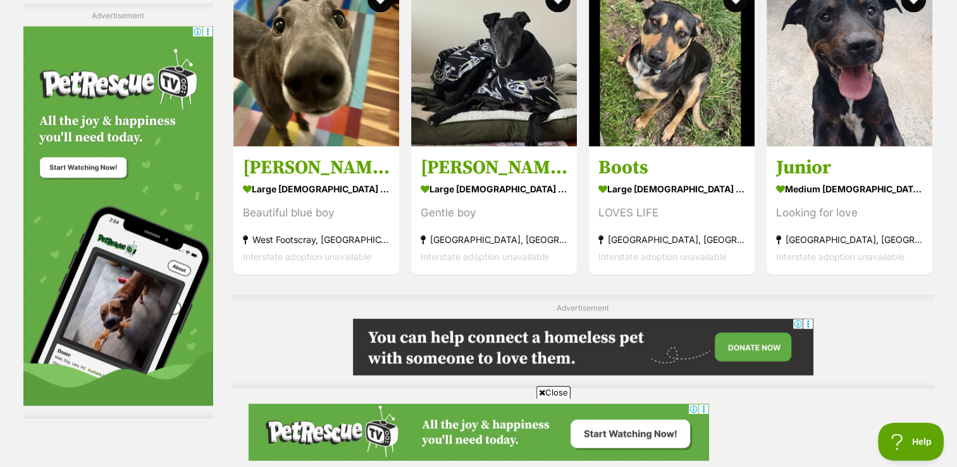
scroll to position [2276, 0]
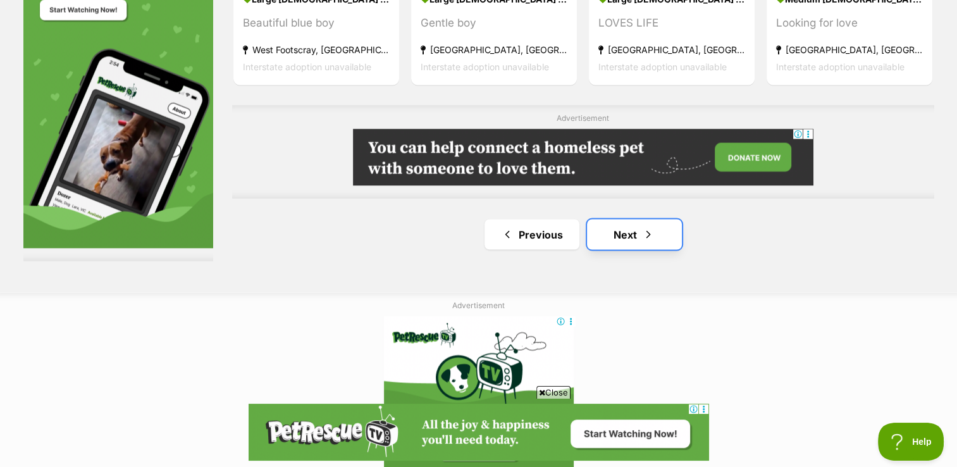
click at [632, 235] on link "Next" at bounding box center [634, 234] width 95 height 30
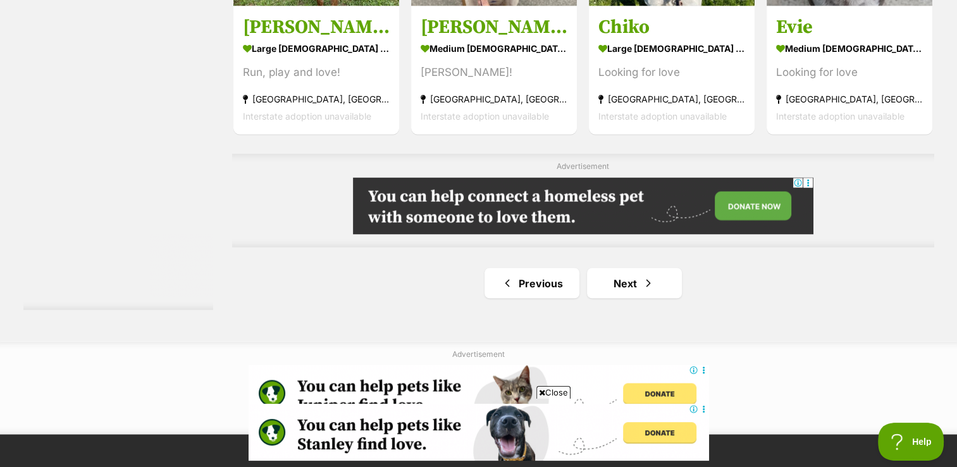
scroll to position [2150, 0]
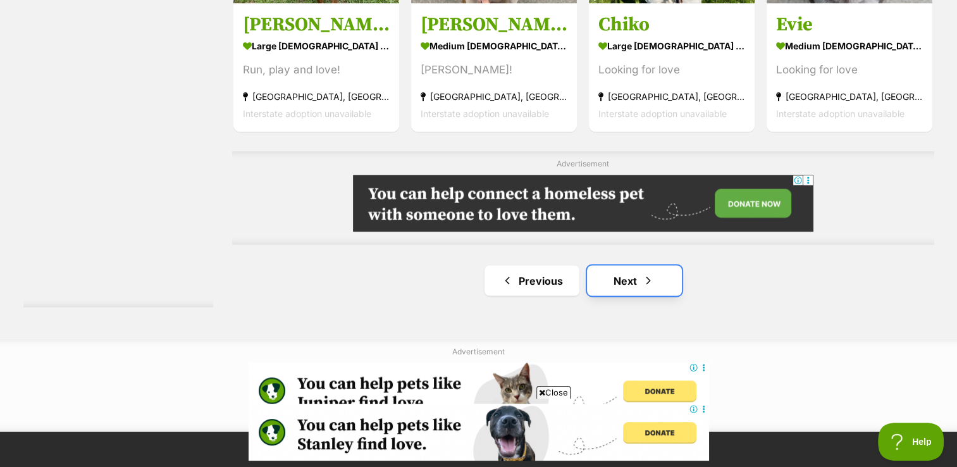
click at [627, 284] on link "Next" at bounding box center [634, 280] width 95 height 30
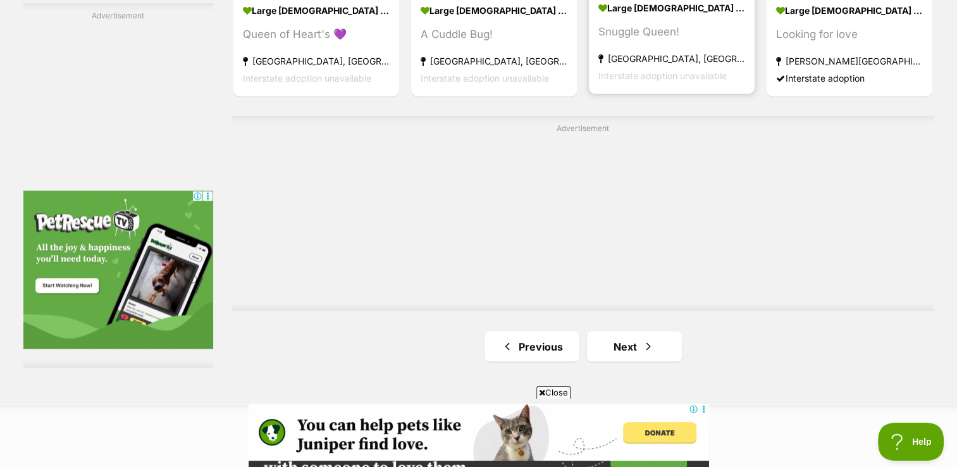
scroll to position [2213, 0]
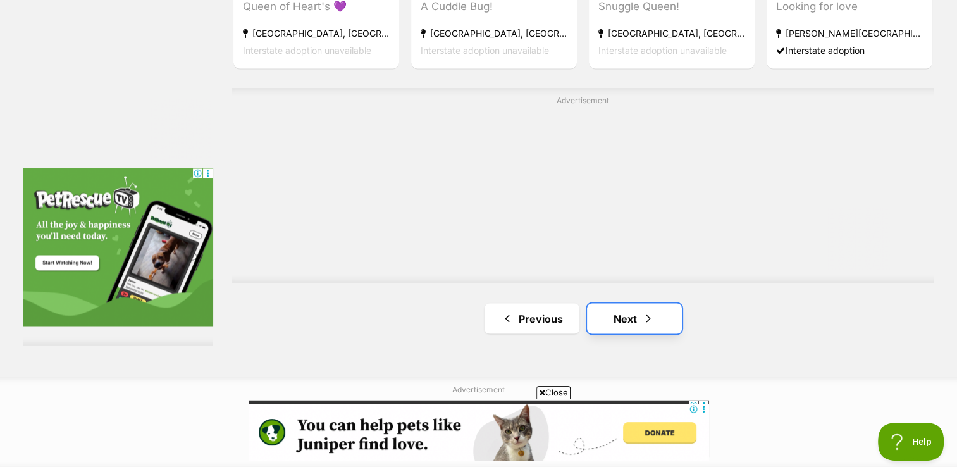
click at [627, 318] on link "Next" at bounding box center [634, 318] width 95 height 30
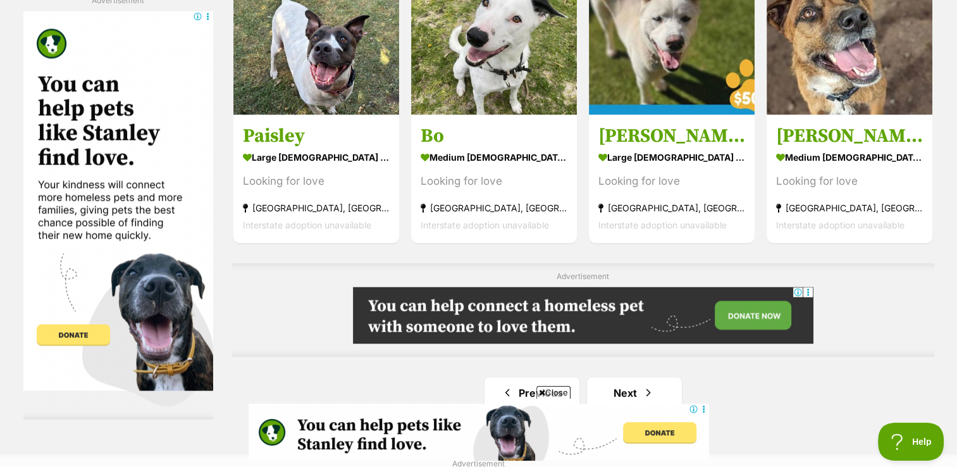
scroll to position [2150, 0]
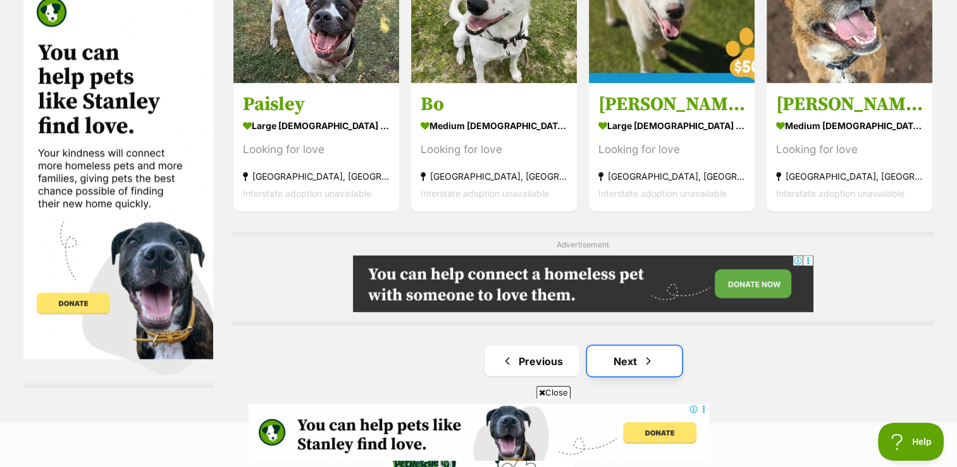
click at [630, 357] on link "Next" at bounding box center [634, 360] width 95 height 30
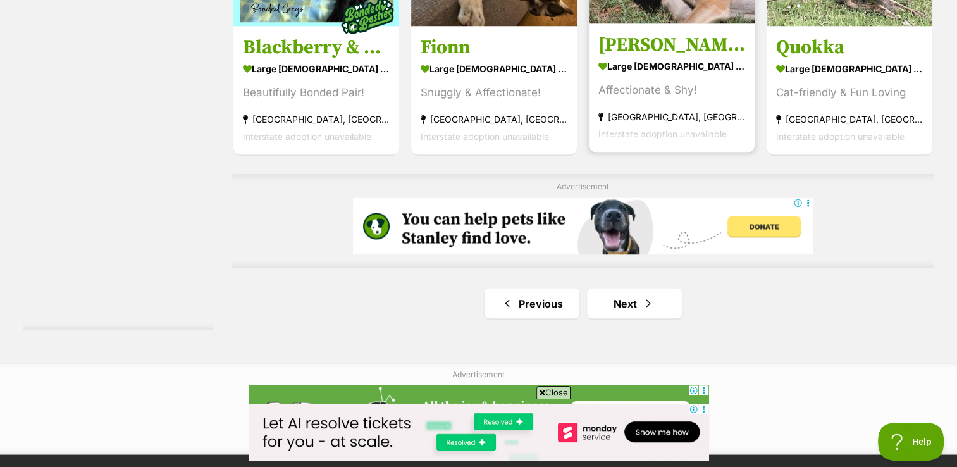
scroll to position [2150, 0]
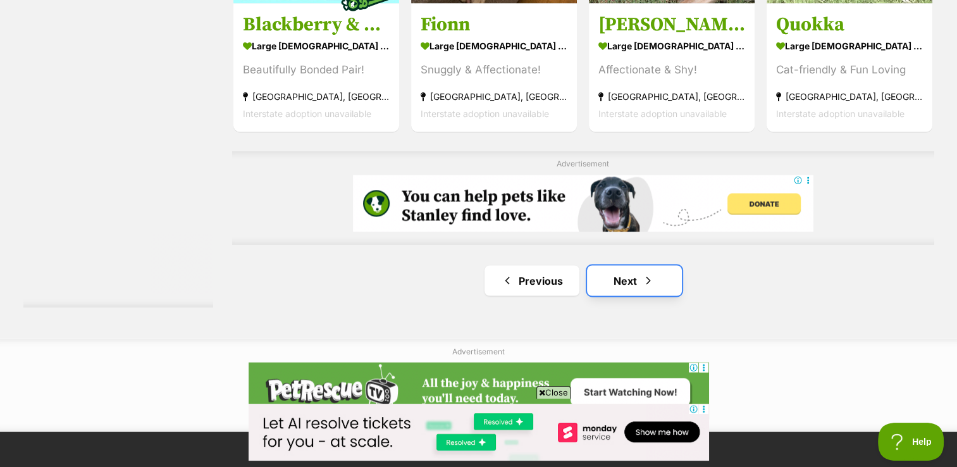
click at [642, 279] on span "Next page" at bounding box center [648, 280] width 13 height 15
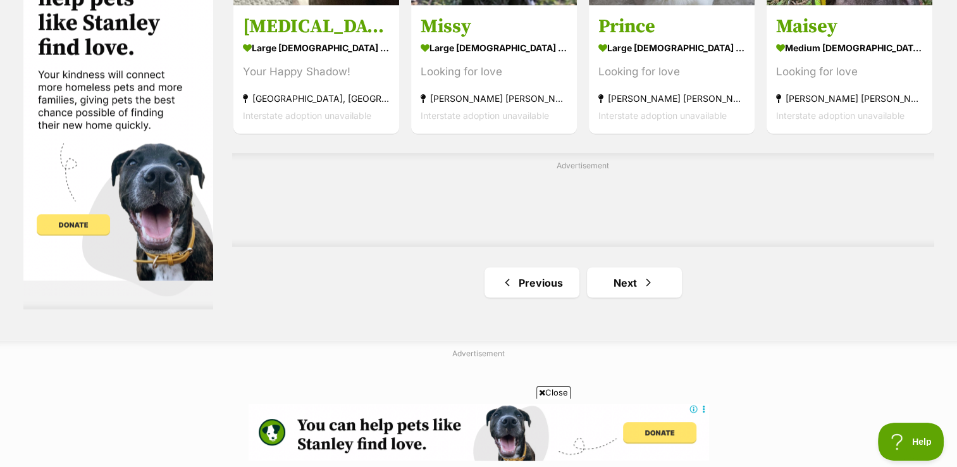
scroll to position [2150, 0]
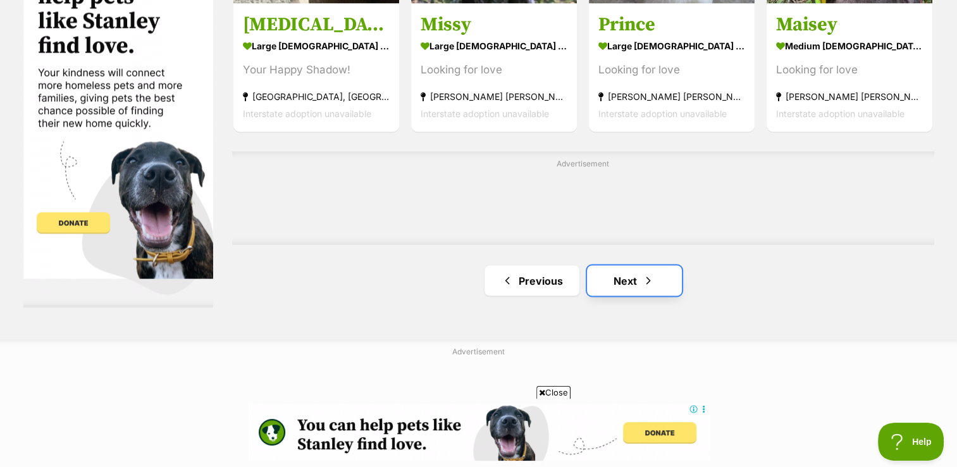
click at [619, 274] on link "Next" at bounding box center [634, 280] width 95 height 30
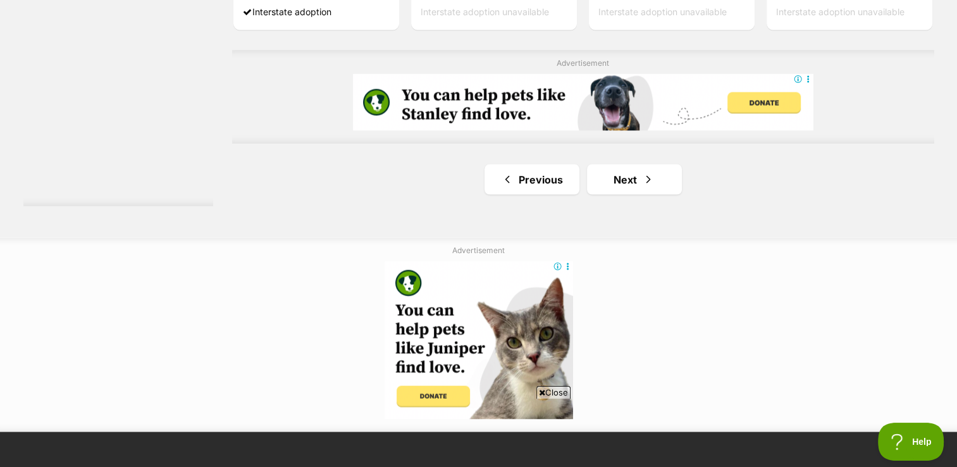
scroll to position [2339, 0]
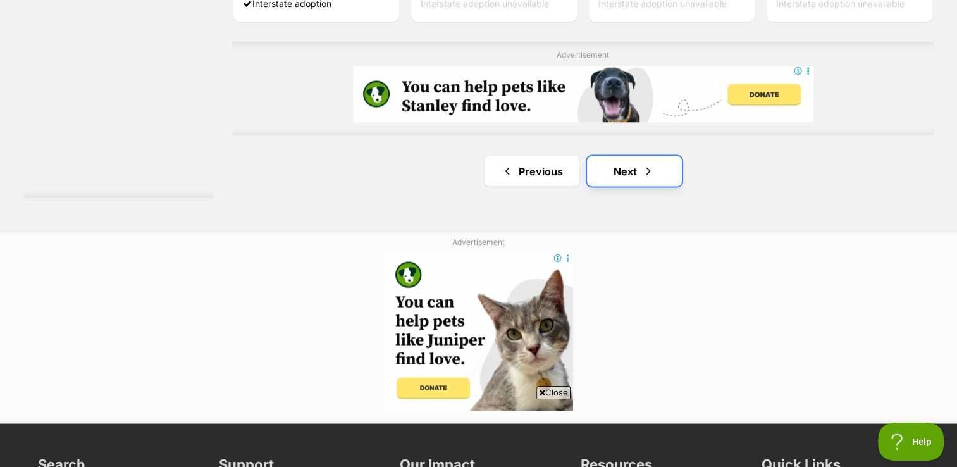
click at [622, 178] on link "Next" at bounding box center [634, 171] width 95 height 30
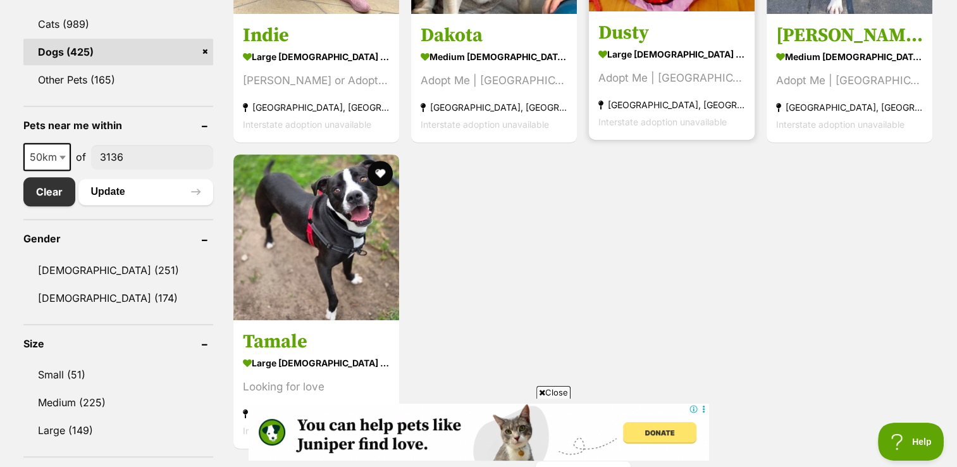
scroll to position [632, 0]
